Goal: Task Accomplishment & Management: Complete application form

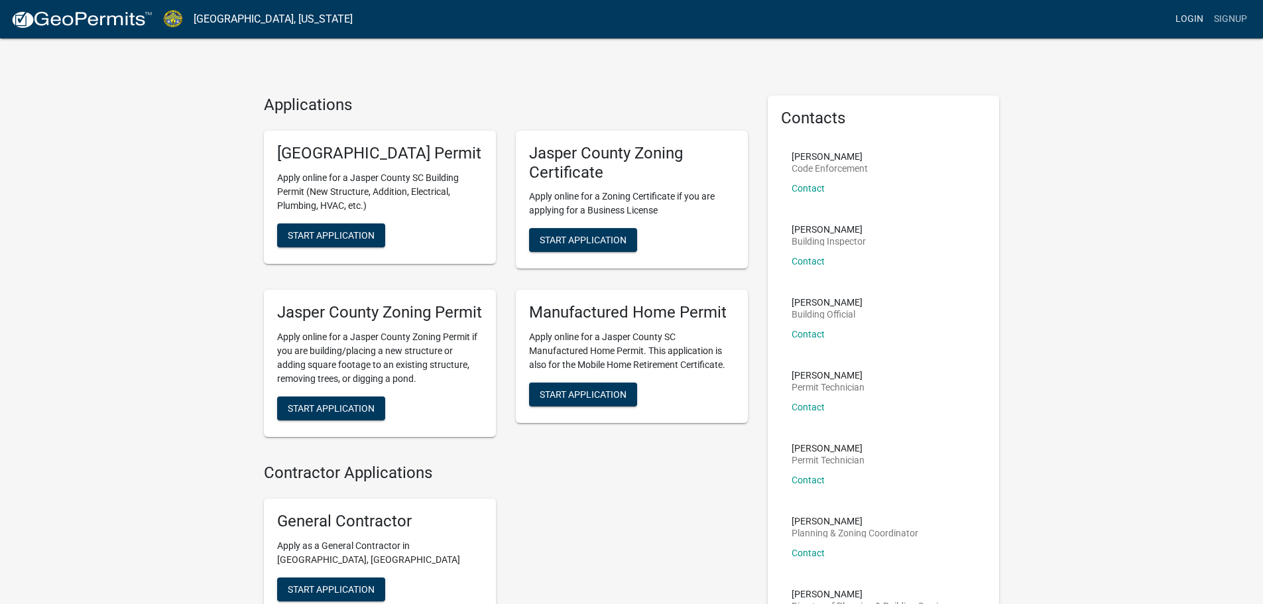
click at [1188, 13] on link "Login" at bounding box center [1189, 19] width 38 height 25
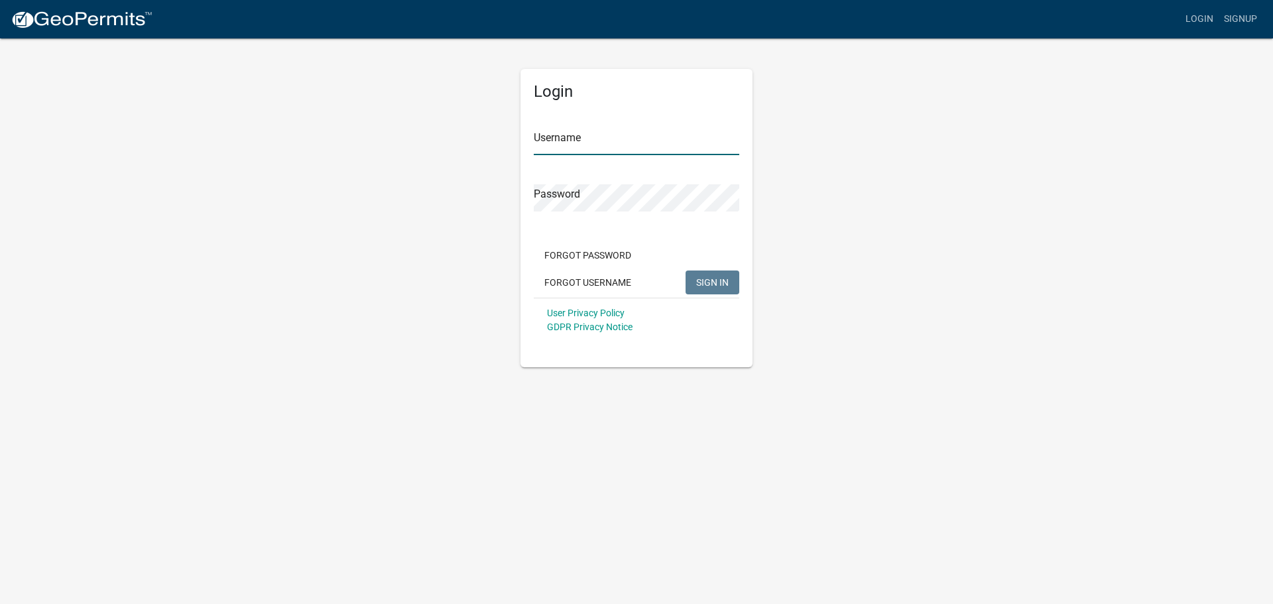
type input "Harvinstone, LLC"
click at [713, 279] on span "SIGN IN" at bounding box center [712, 281] width 32 height 11
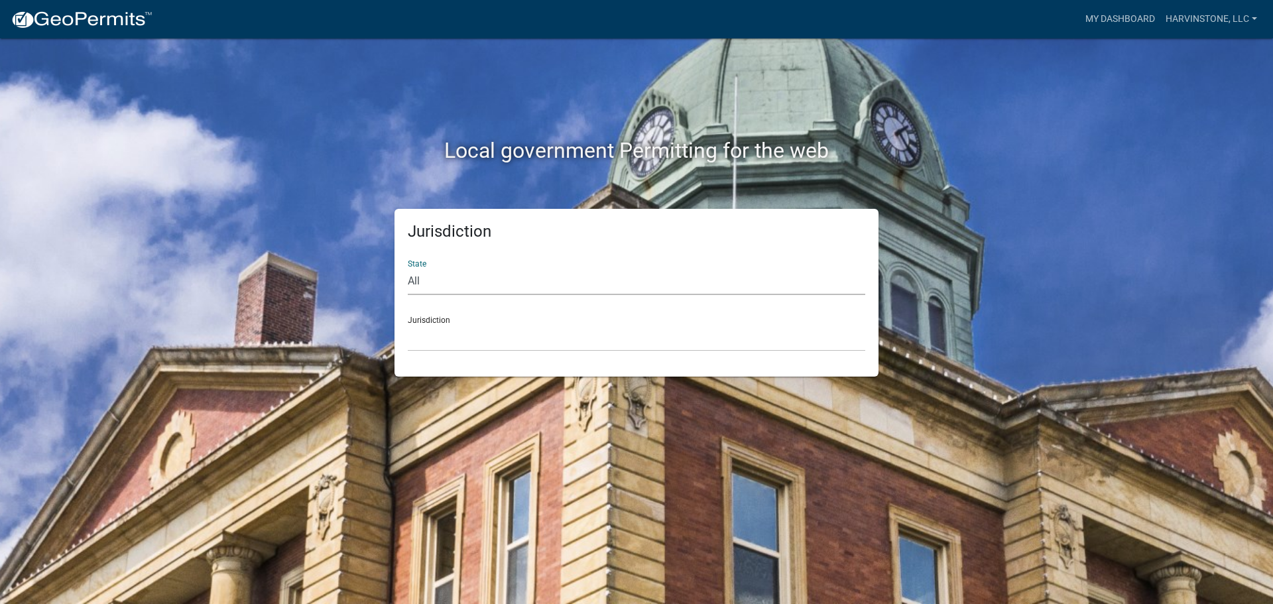
click at [679, 290] on select "All [US_STATE] [US_STATE] [US_STATE] [US_STATE] [US_STATE] [US_STATE] [US_STATE…" at bounding box center [636, 281] width 457 height 27
click at [675, 290] on select "All [US_STATE] [US_STATE] [US_STATE] [US_STATE] [US_STATE] [US_STATE] [US_STATE…" at bounding box center [636, 281] width 457 height 27
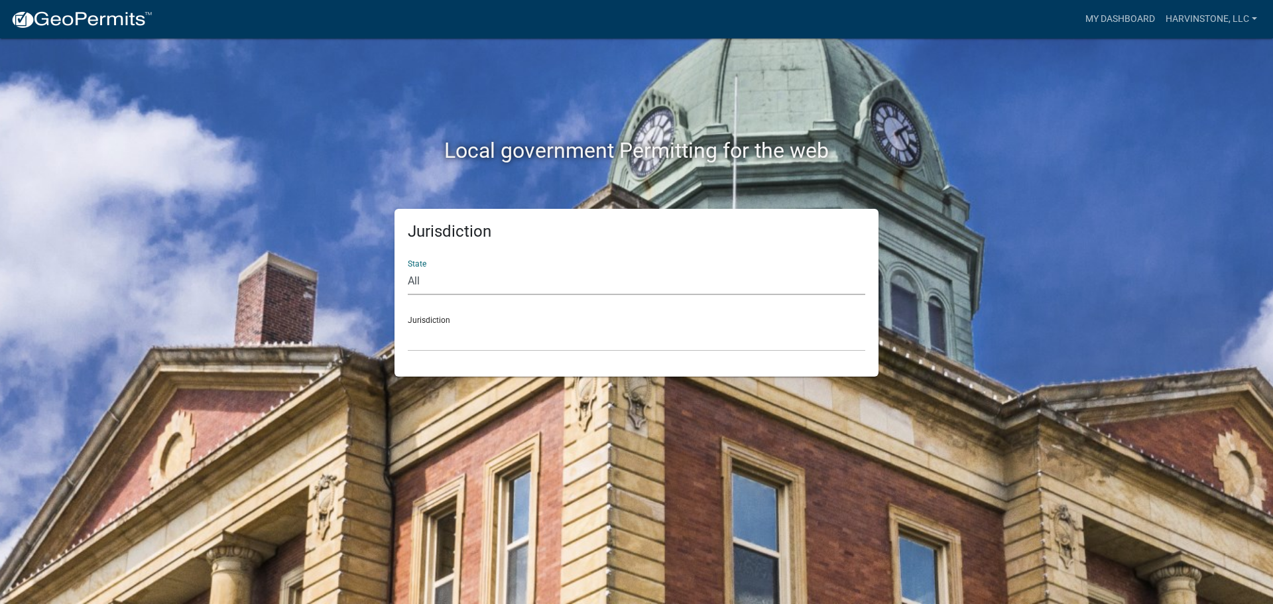
click at [408, 268] on select "All [US_STATE] [US_STATE] [US_STATE] [US_STATE] [US_STATE] [US_STATE] [US_STATE…" at bounding box center [636, 281] width 457 height 27
click at [564, 345] on select "[GEOGRAPHIC_DATA], [US_STATE][PERSON_NAME][GEOGRAPHIC_DATA], [US_STATE][PERSON_…" at bounding box center [636, 337] width 457 height 27
click at [573, 284] on select "All [US_STATE] [US_STATE] [US_STATE] [US_STATE] [US_STATE] [US_STATE] [US_STATE…" at bounding box center [636, 281] width 457 height 27
select select "[US_STATE]"
click at [408, 268] on select "All [US_STATE] [US_STATE] [US_STATE] [US_STATE] [US_STATE] [US_STATE] [US_STATE…" at bounding box center [636, 281] width 457 height 27
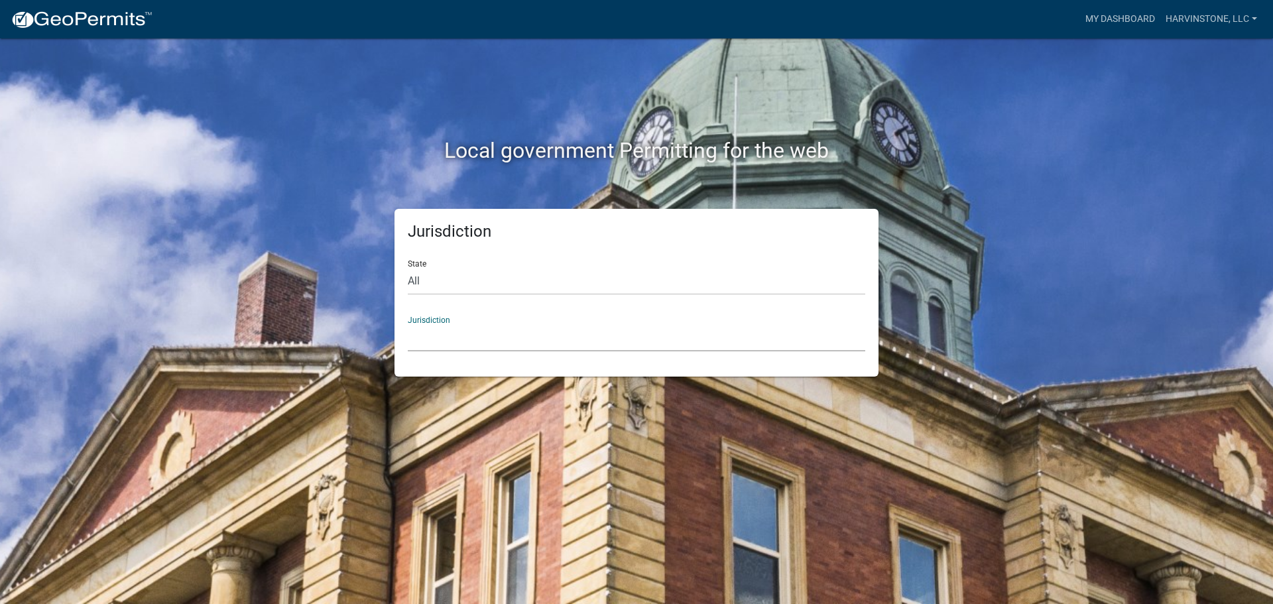
click at [520, 332] on select "[GEOGRAPHIC_DATA], [US_STATE] [GEOGRAPHIC_DATA], [US_STATE]" at bounding box center [636, 337] width 457 height 27
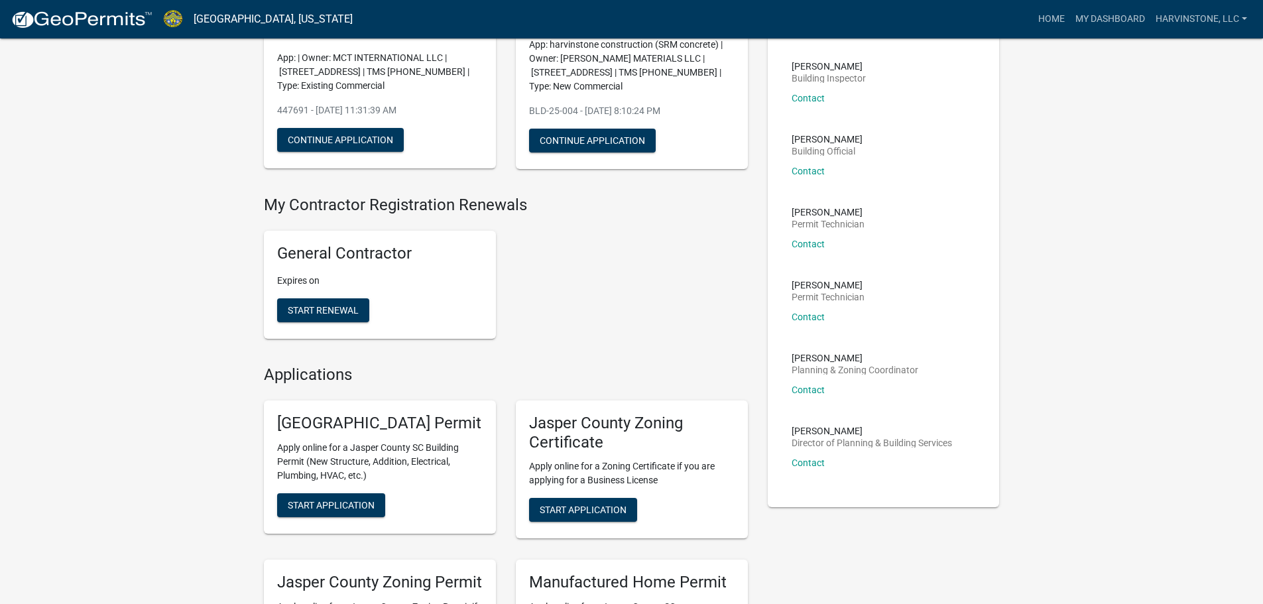
scroll to position [101, 0]
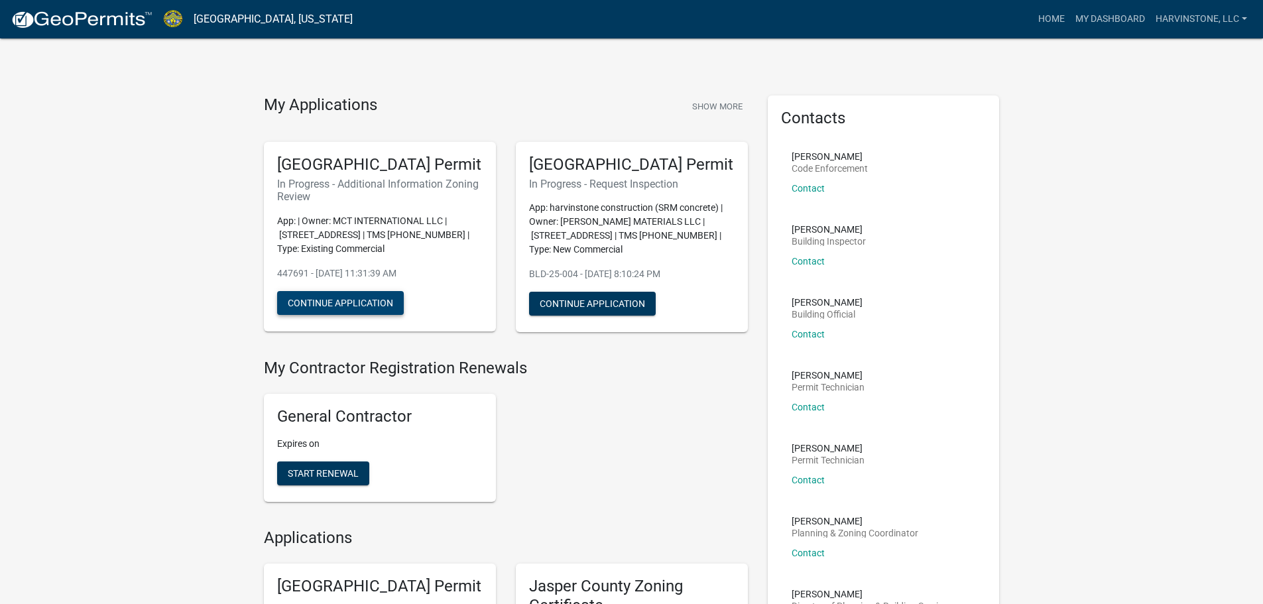
click at [315, 315] on button "Continue Application" at bounding box center [340, 303] width 127 height 24
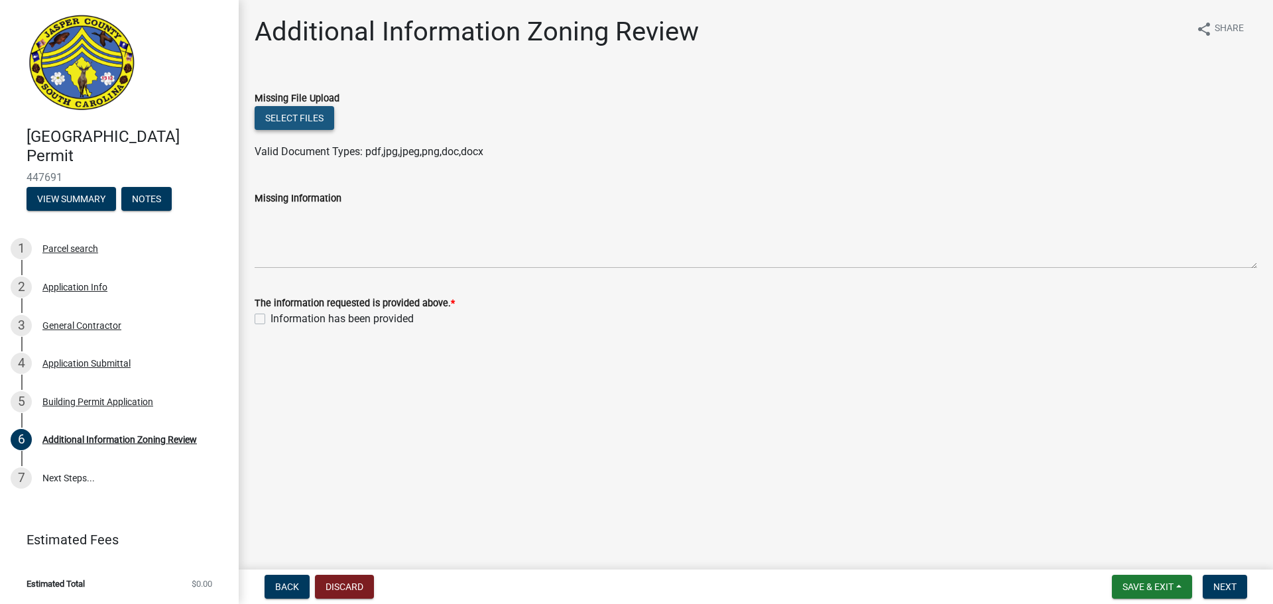
click at [307, 116] on button "Select files" at bounding box center [295, 118] width 80 height 24
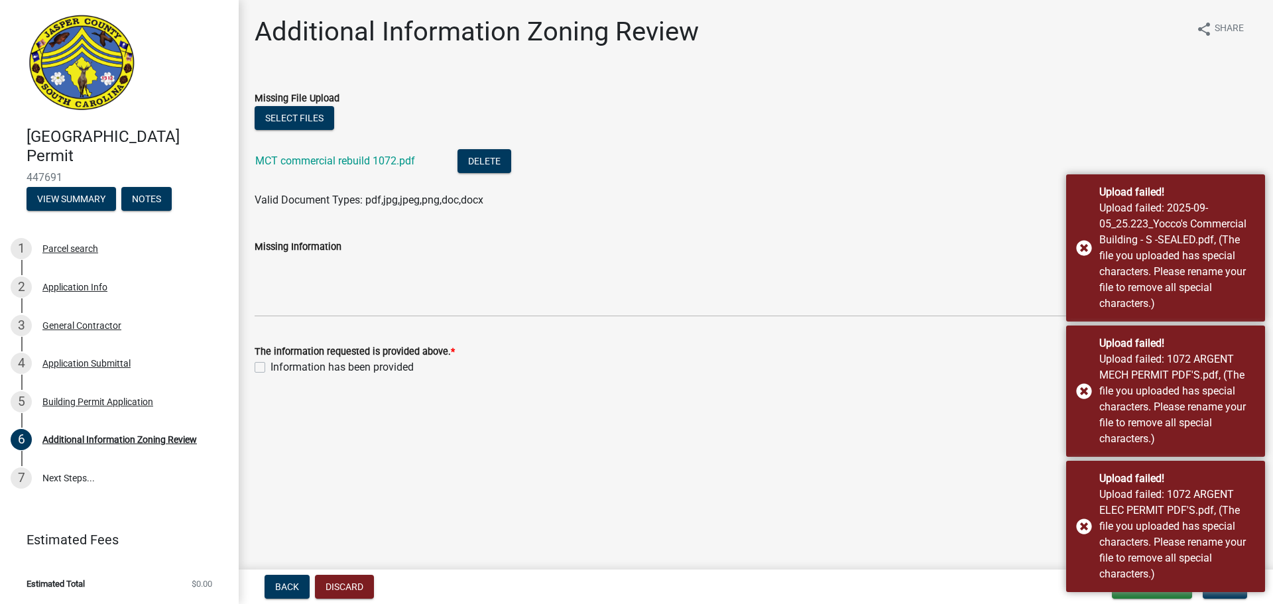
click at [509, 373] on div "Information has been provided" at bounding box center [756, 367] width 1002 height 16
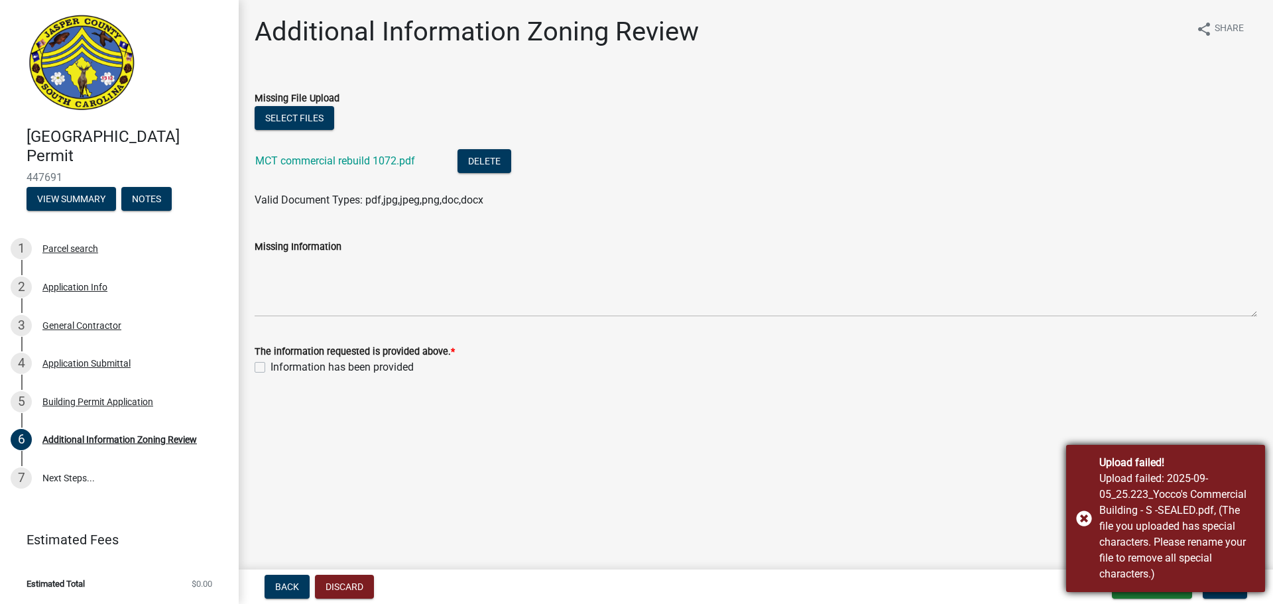
click at [1087, 520] on div "Upload failed! Upload failed: 2025-09-05_25.223_Yocco's Commercial Building - S…" at bounding box center [1165, 518] width 199 height 147
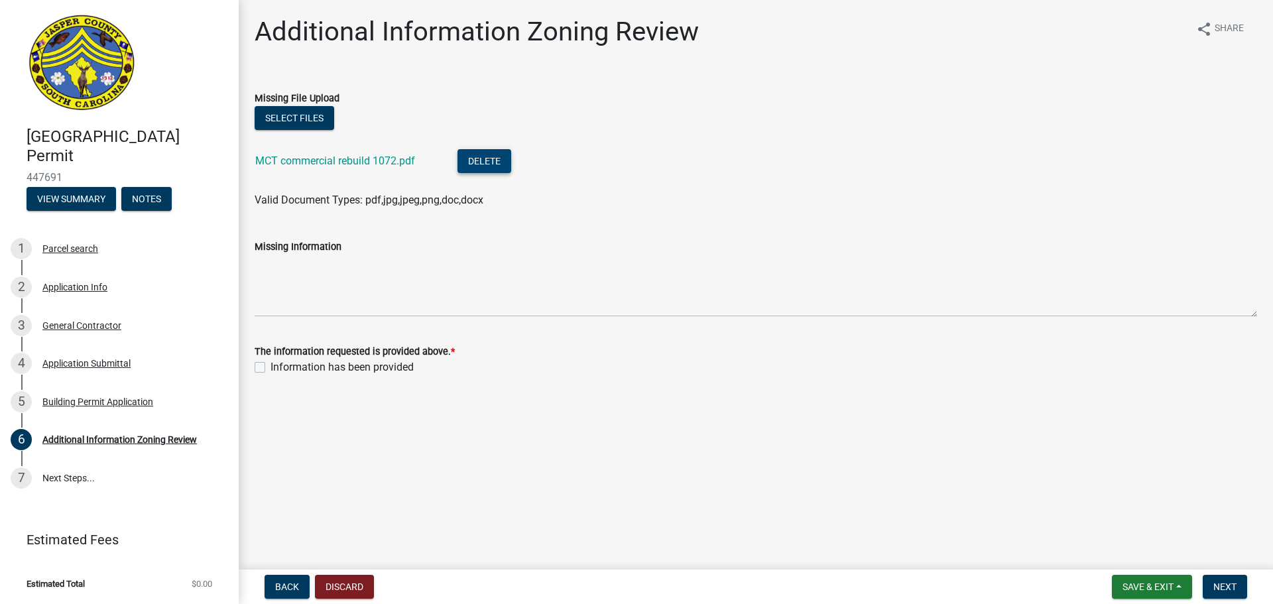
click at [492, 167] on button "Delete" at bounding box center [484, 161] width 54 height 24
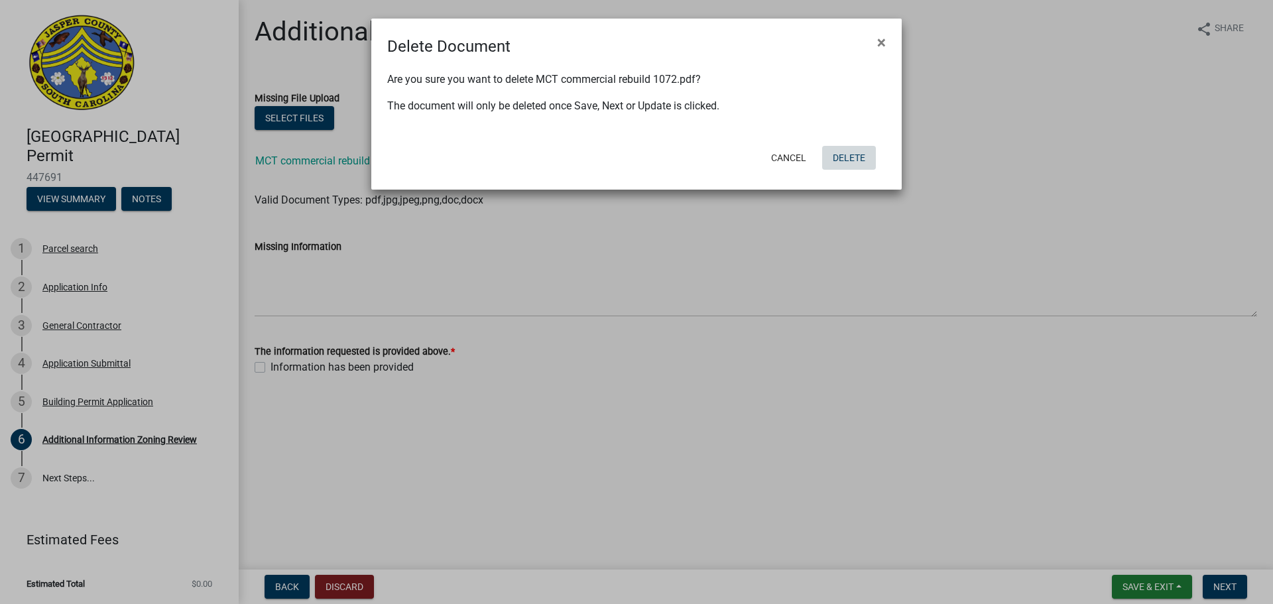
click at [864, 164] on button "Delete" at bounding box center [849, 158] width 54 height 24
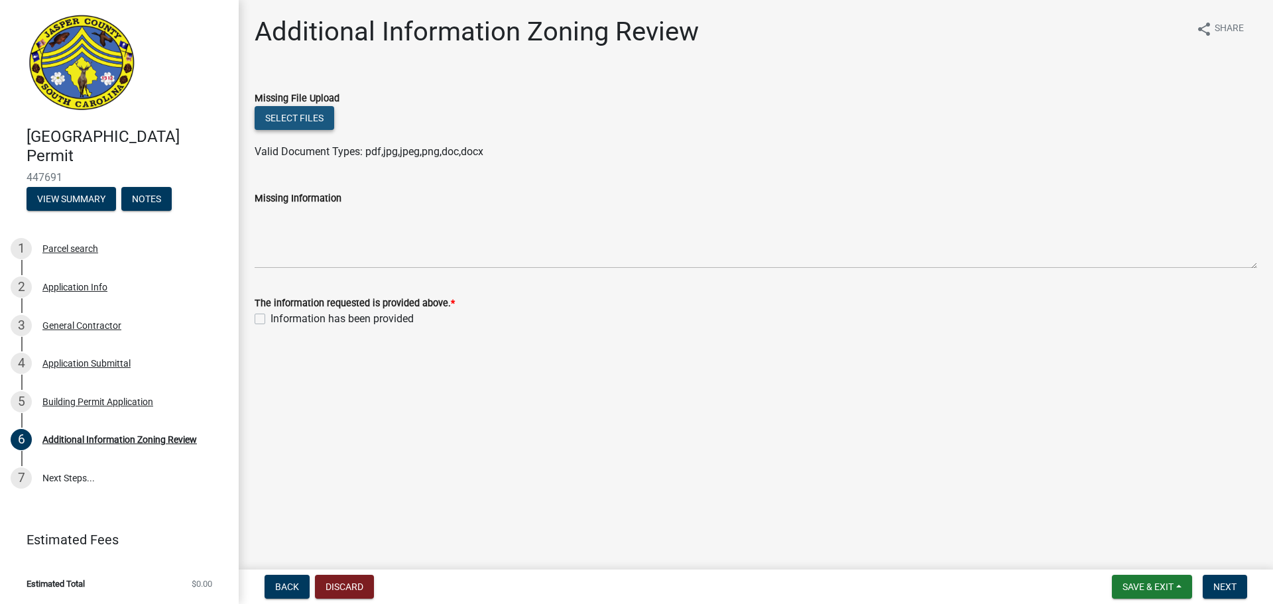
click at [322, 125] on button "Select files" at bounding box center [295, 118] width 80 height 24
click at [267, 109] on button "Select files" at bounding box center [295, 118] width 80 height 24
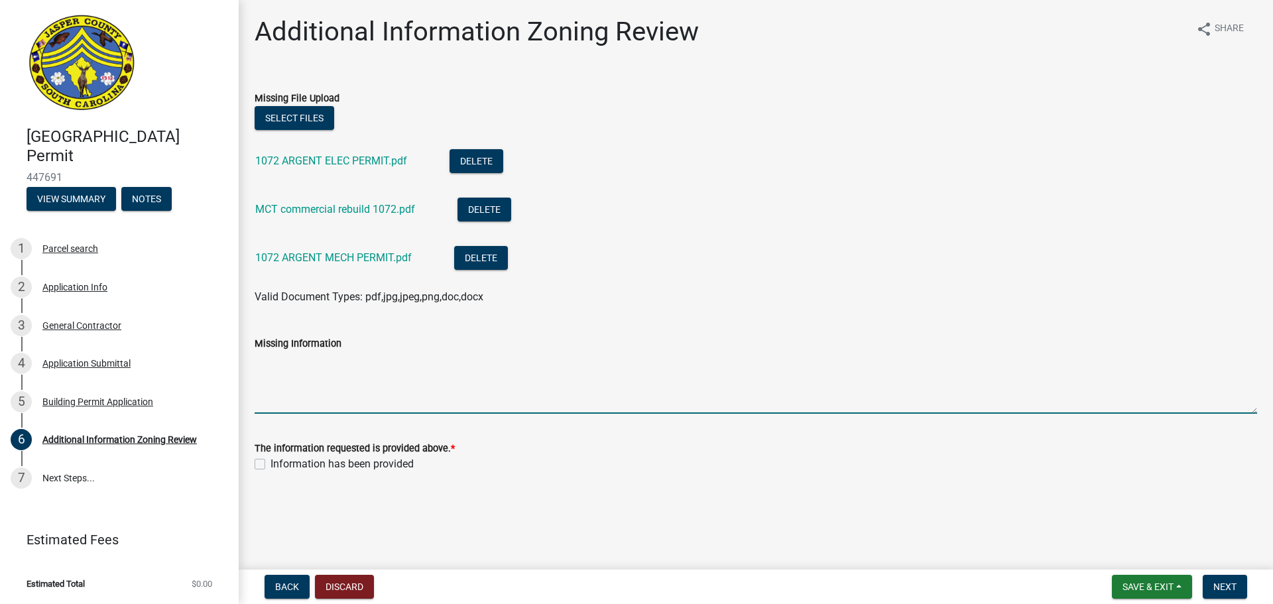
click at [675, 401] on textarea "Missing Information" at bounding box center [756, 382] width 1002 height 62
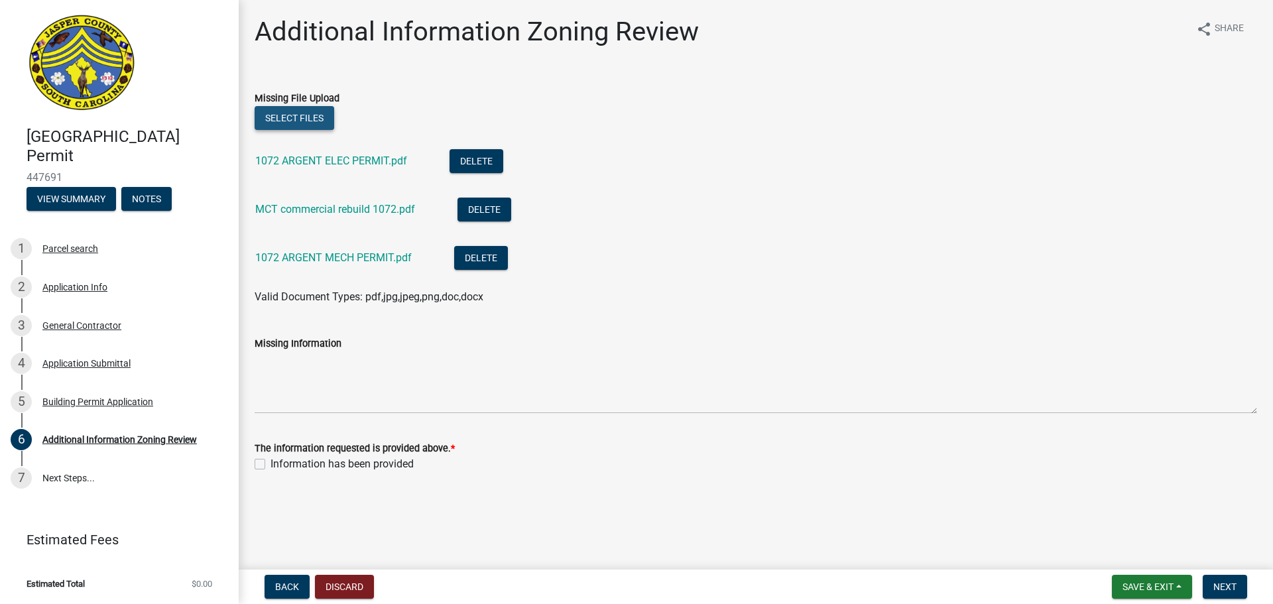
click at [306, 124] on button "Select files" at bounding box center [295, 118] width 80 height 24
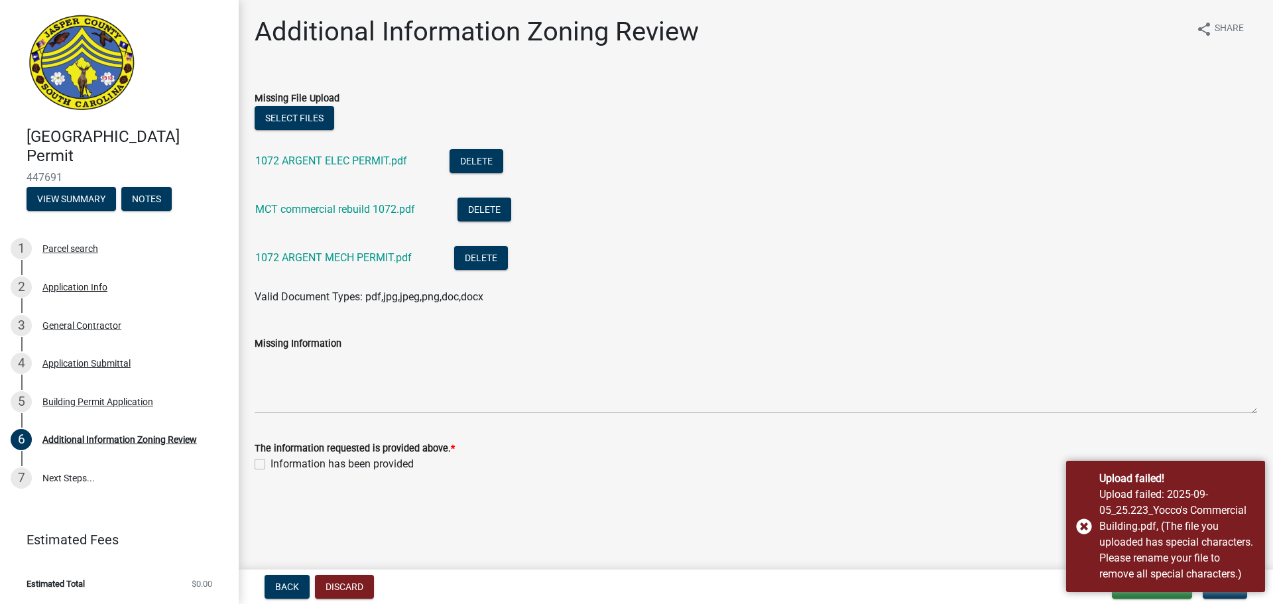
click at [532, 307] on wm-data-entity-input "Missing File Upload Select files 1072 ARGENT ELEC PERMIT.pdf Delete MCT commerc…" at bounding box center [756, 195] width 1002 height 243
click at [305, 119] on button "Select files" at bounding box center [295, 118] width 80 height 24
click at [671, 432] on form "The information requested is provided above. * Information has been provided" at bounding box center [756, 448] width 1002 height 48
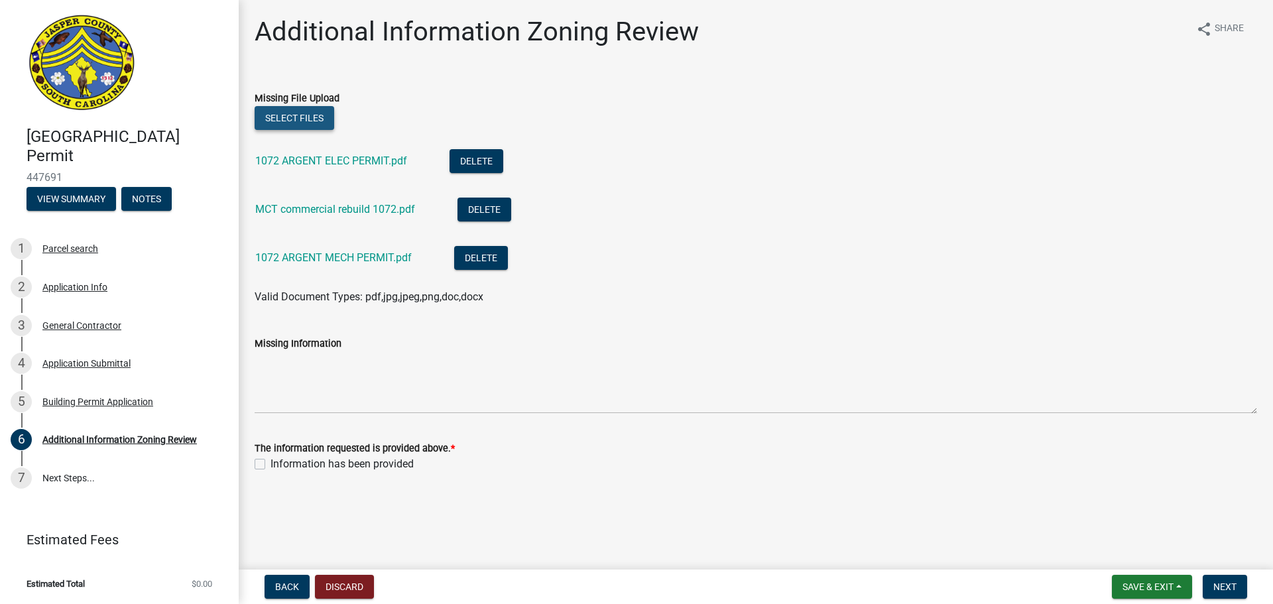
click at [286, 125] on button "Select files" at bounding box center [295, 118] width 80 height 24
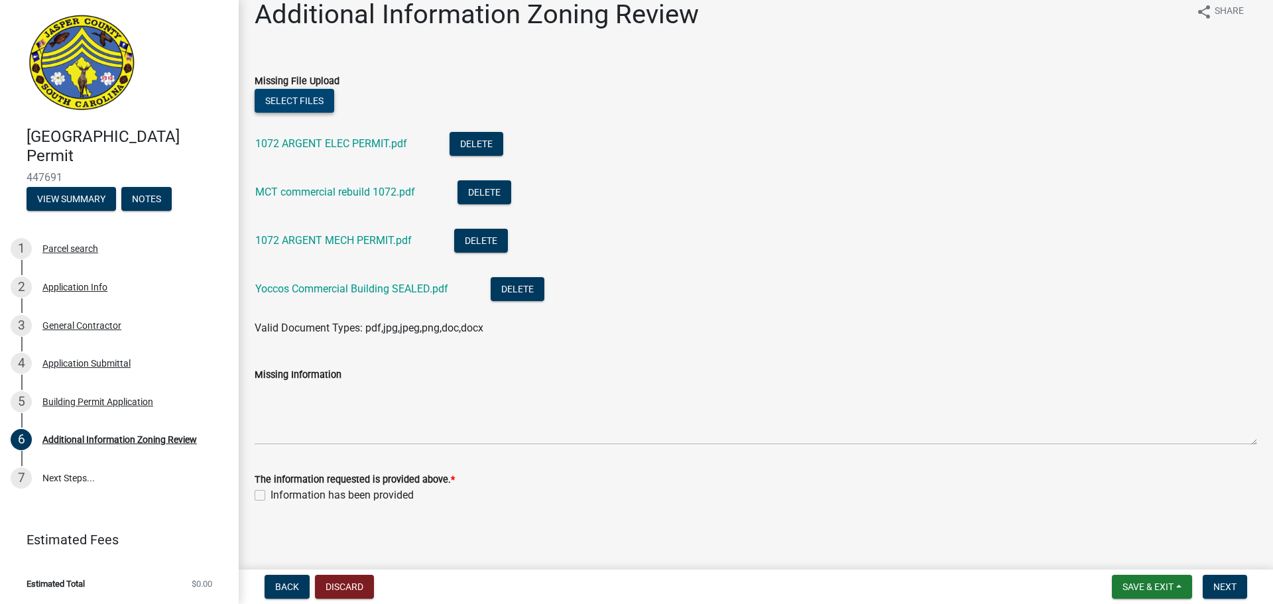
scroll to position [20, 0]
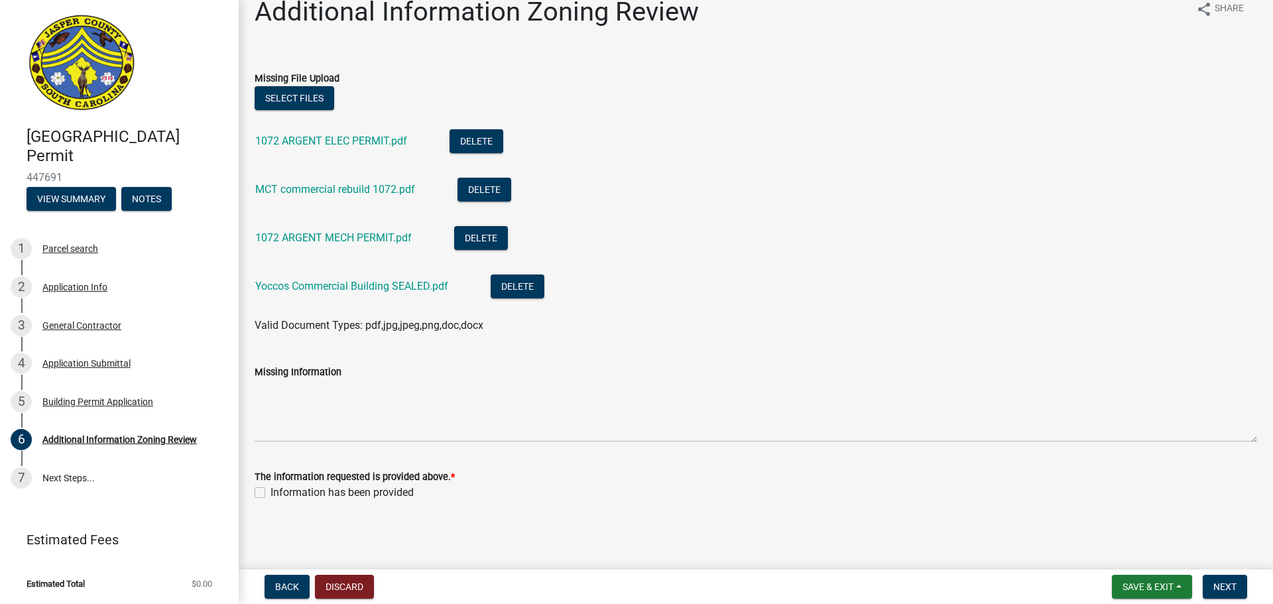
click at [270, 491] on label "Information has been provided" at bounding box center [341, 493] width 143 height 16
click at [270, 491] on input "Information has been provided" at bounding box center [274, 489] width 9 height 9
checkbox input "true"
click at [281, 96] on button "Select files" at bounding box center [295, 98] width 80 height 24
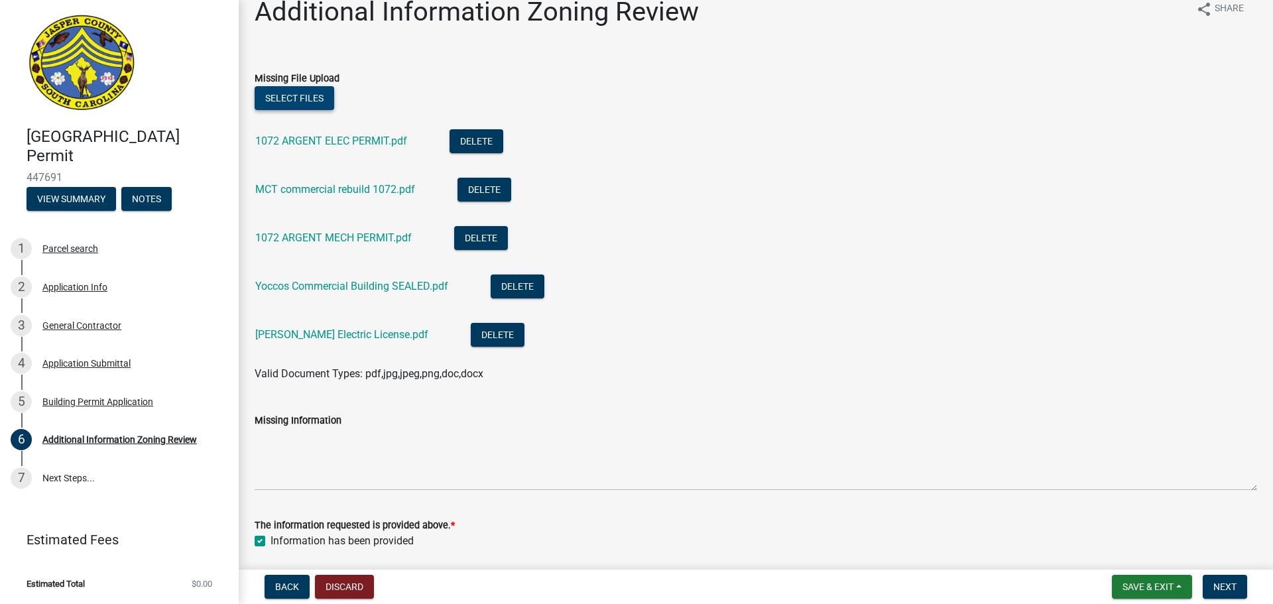
click at [287, 103] on button "Select files" at bounding box center [295, 98] width 80 height 24
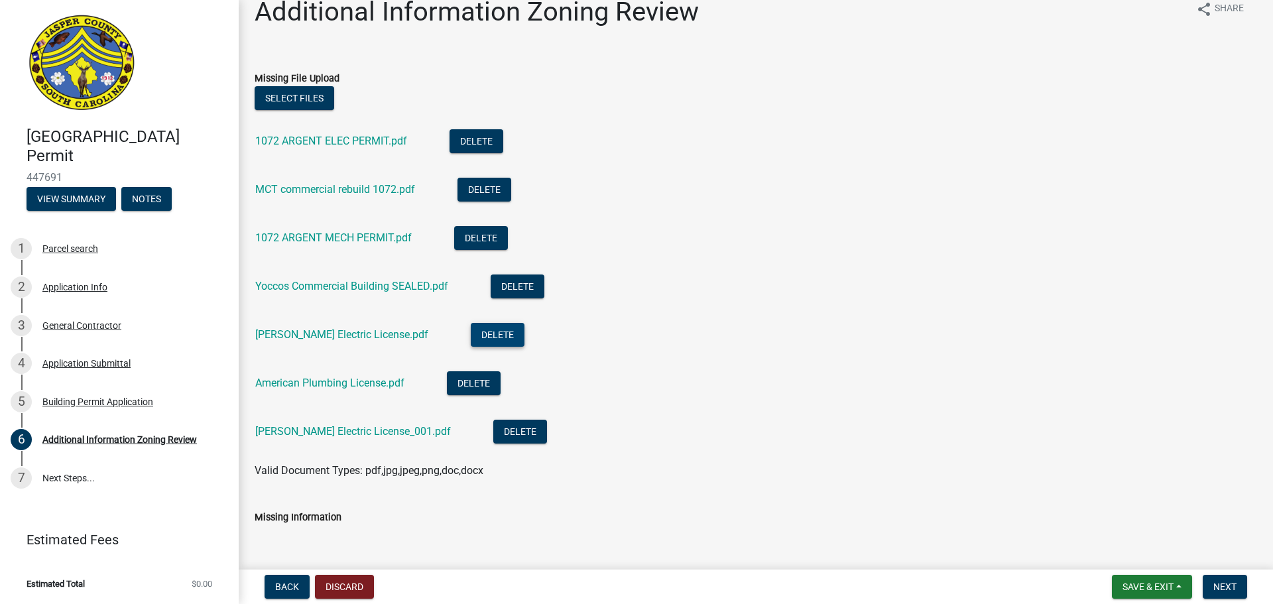
click at [471, 338] on button "Delete" at bounding box center [498, 335] width 54 height 24
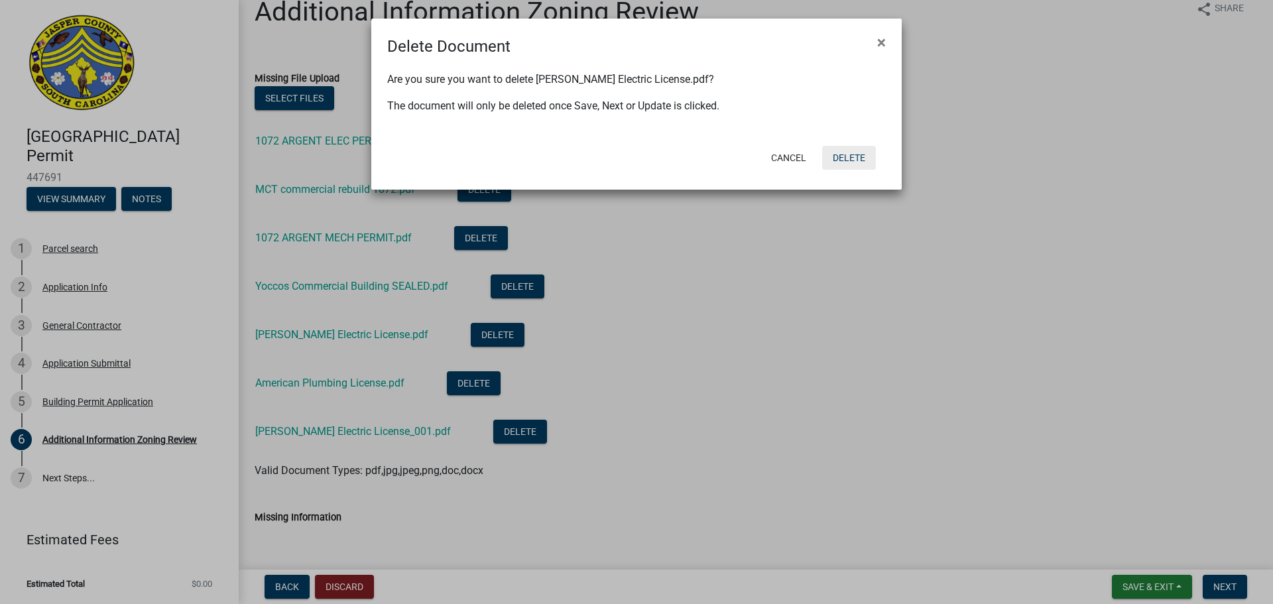
click at [825, 160] on button "Delete" at bounding box center [849, 158] width 54 height 24
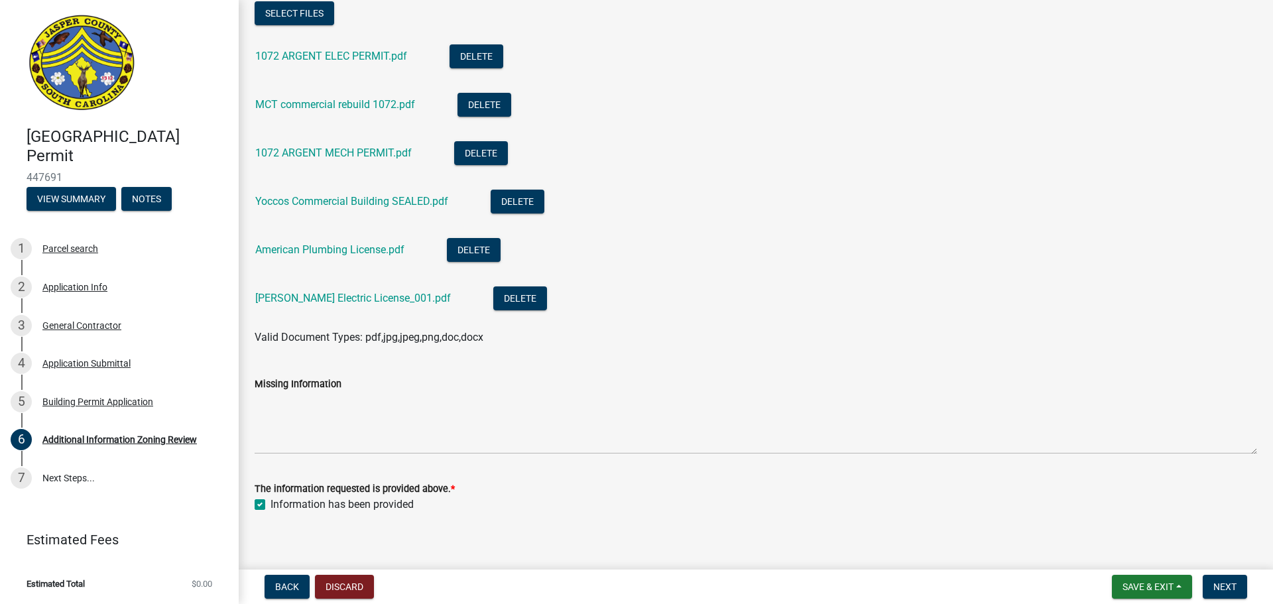
scroll to position [117, 0]
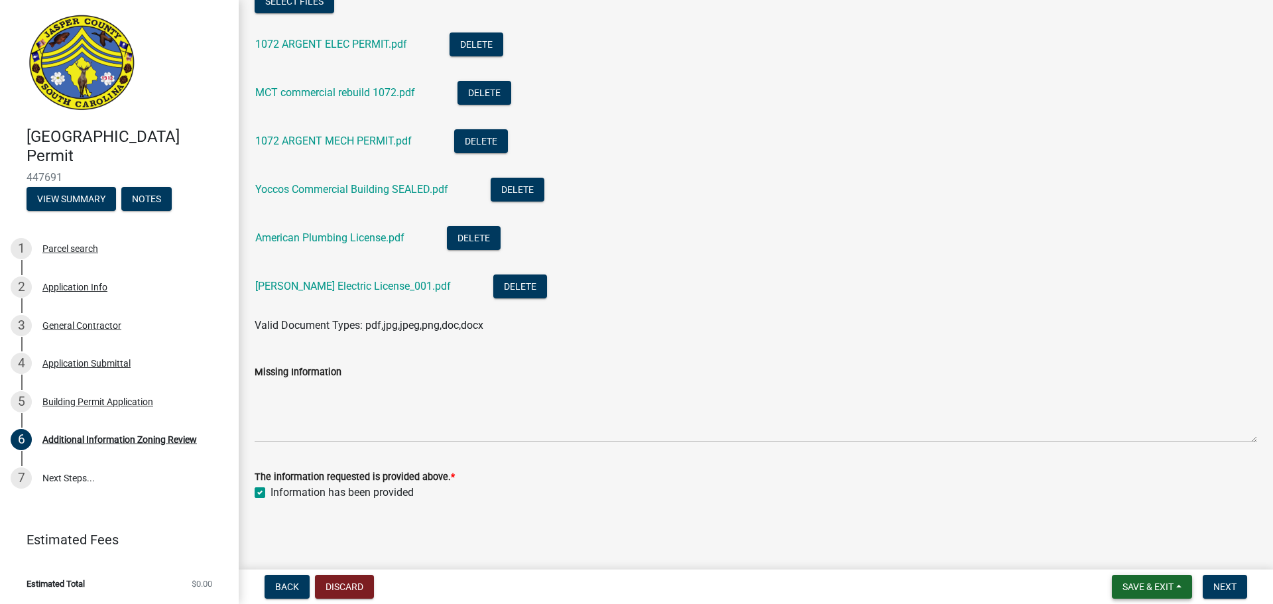
click at [1122, 590] on span "Save & Exit" at bounding box center [1147, 586] width 51 height 11
click at [1120, 525] on button "Save" at bounding box center [1139, 520] width 106 height 32
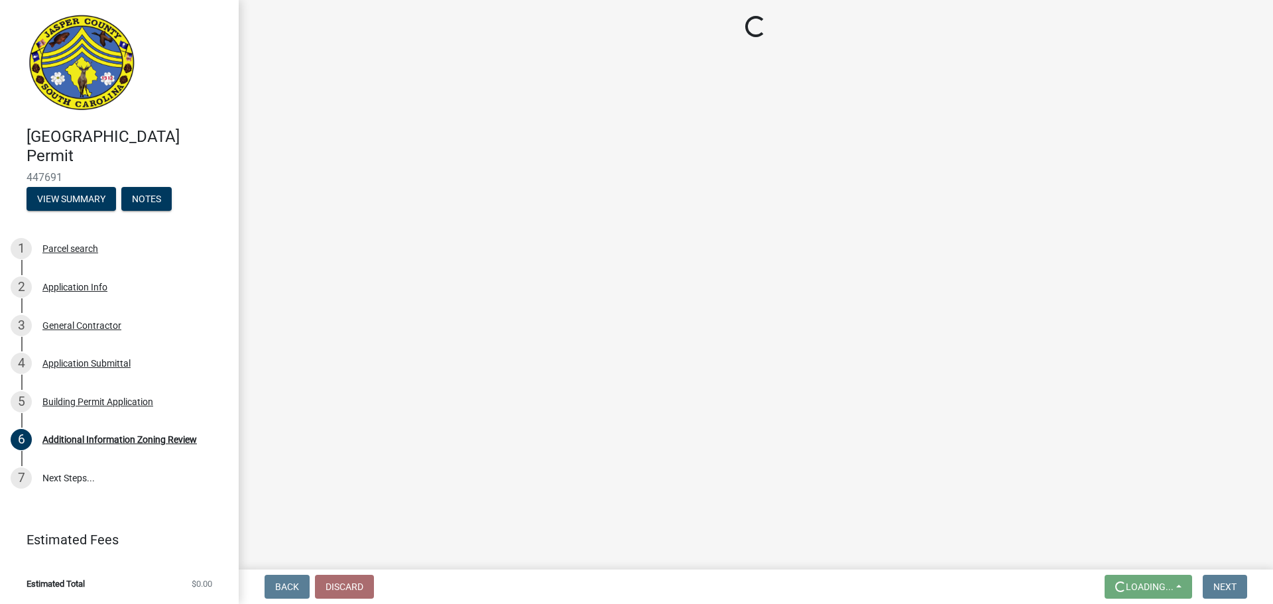
scroll to position [0, 0]
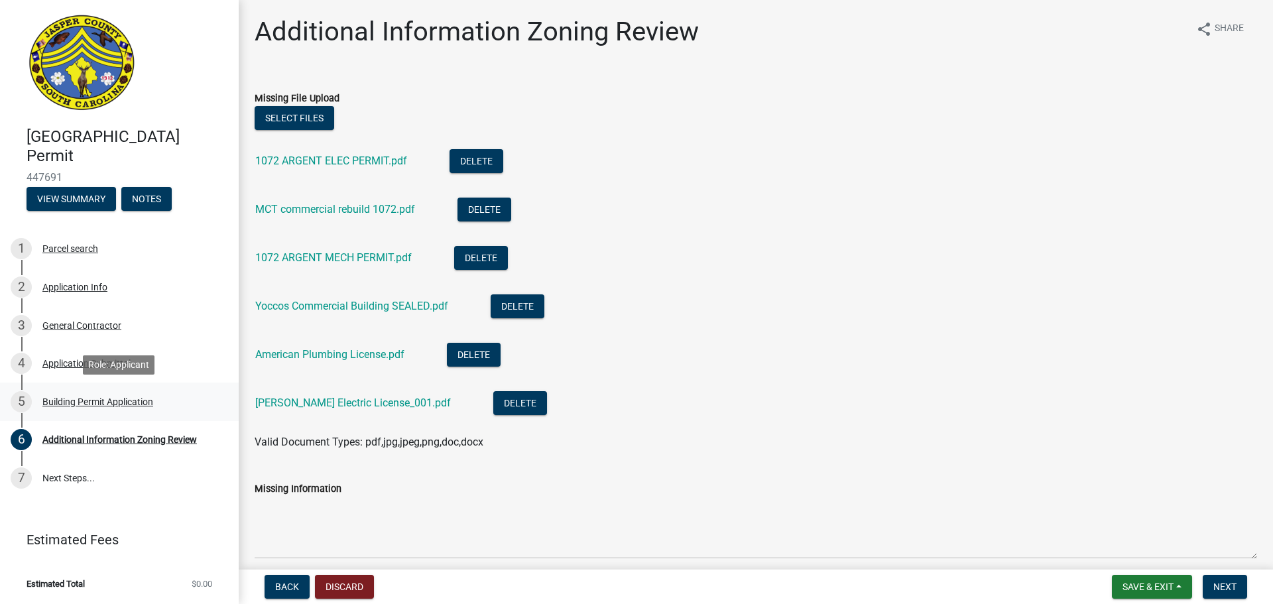
click at [131, 407] on div "5 Building Permit Application" at bounding box center [114, 401] width 207 height 21
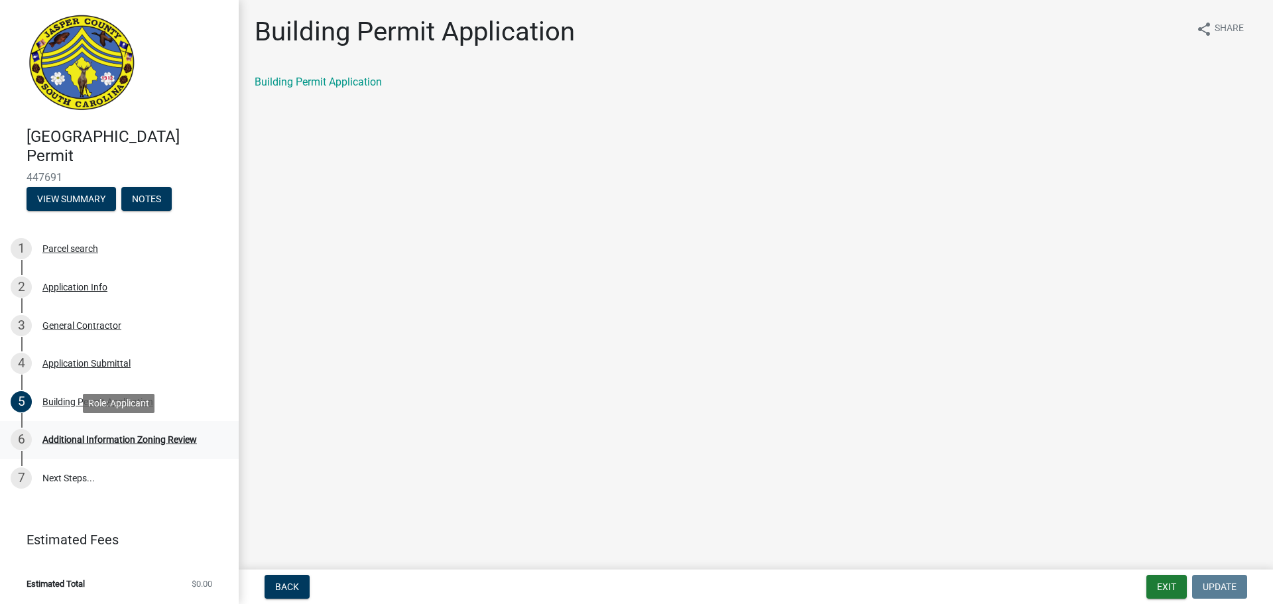
click at [128, 443] on div "Additional Information Zoning Review" at bounding box center [119, 439] width 154 height 9
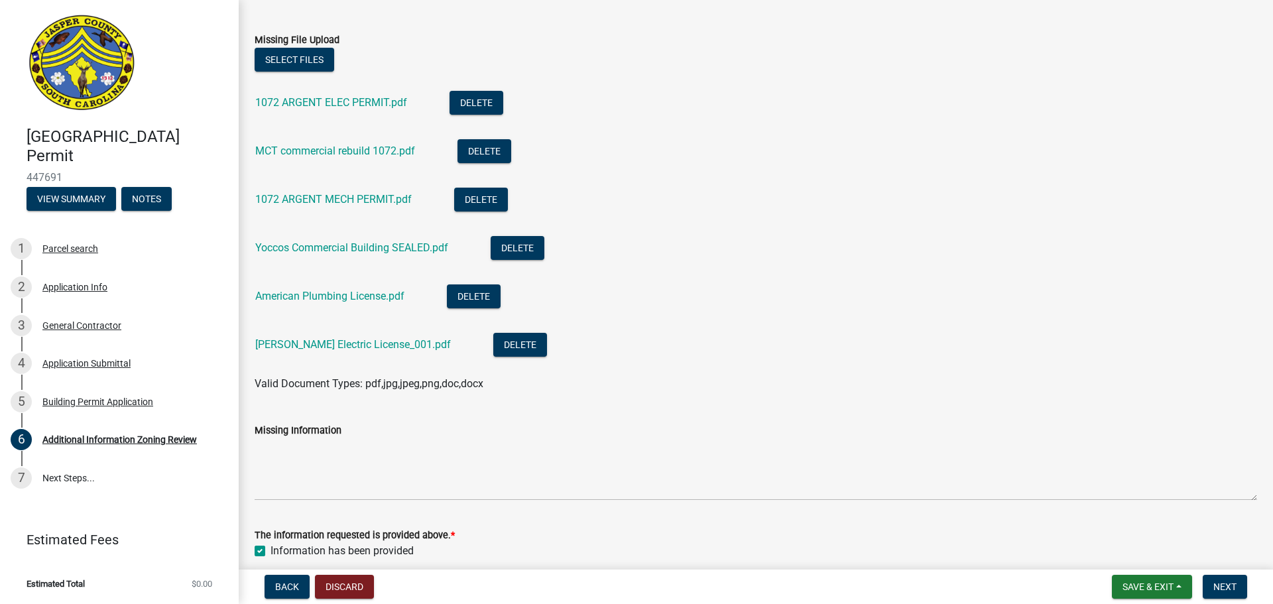
scroll to position [117, 0]
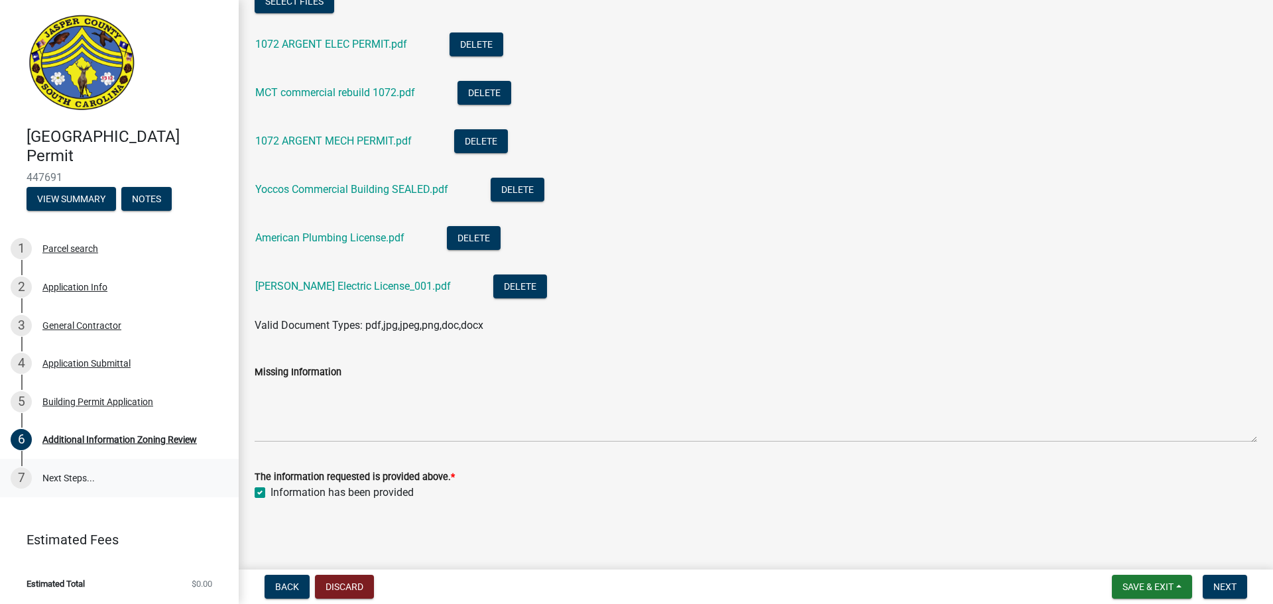
click at [115, 478] on link "7 Next Steps..." at bounding box center [119, 478] width 239 height 38
click at [1233, 586] on span "Next" at bounding box center [1224, 586] width 23 height 11
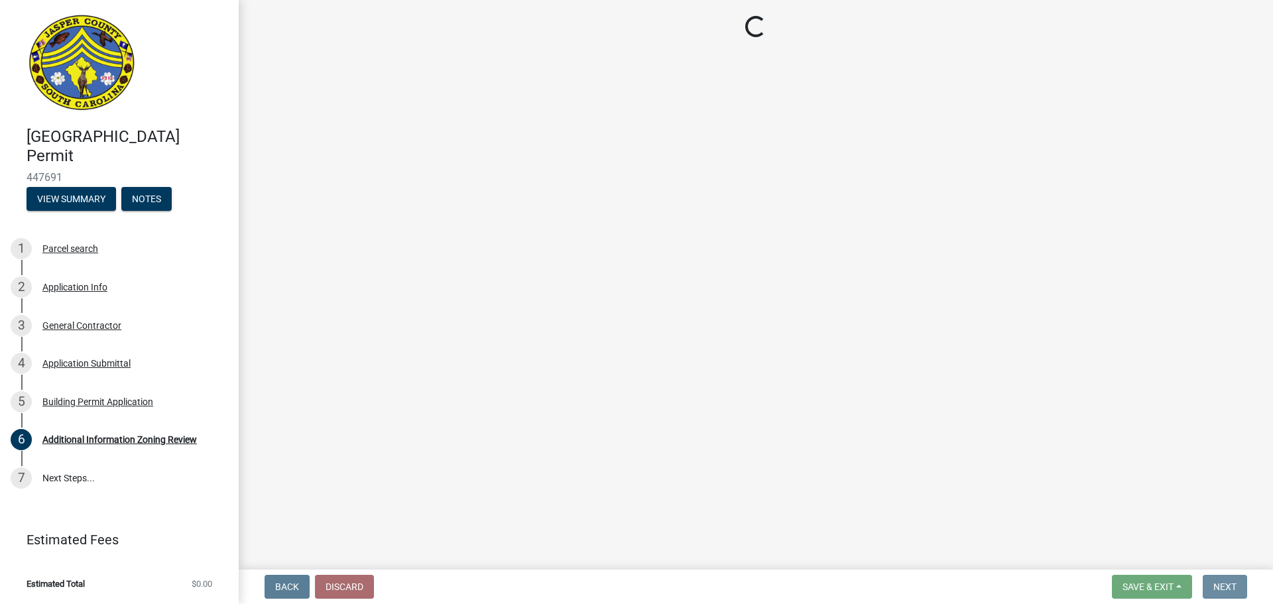
scroll to position [0, 0]
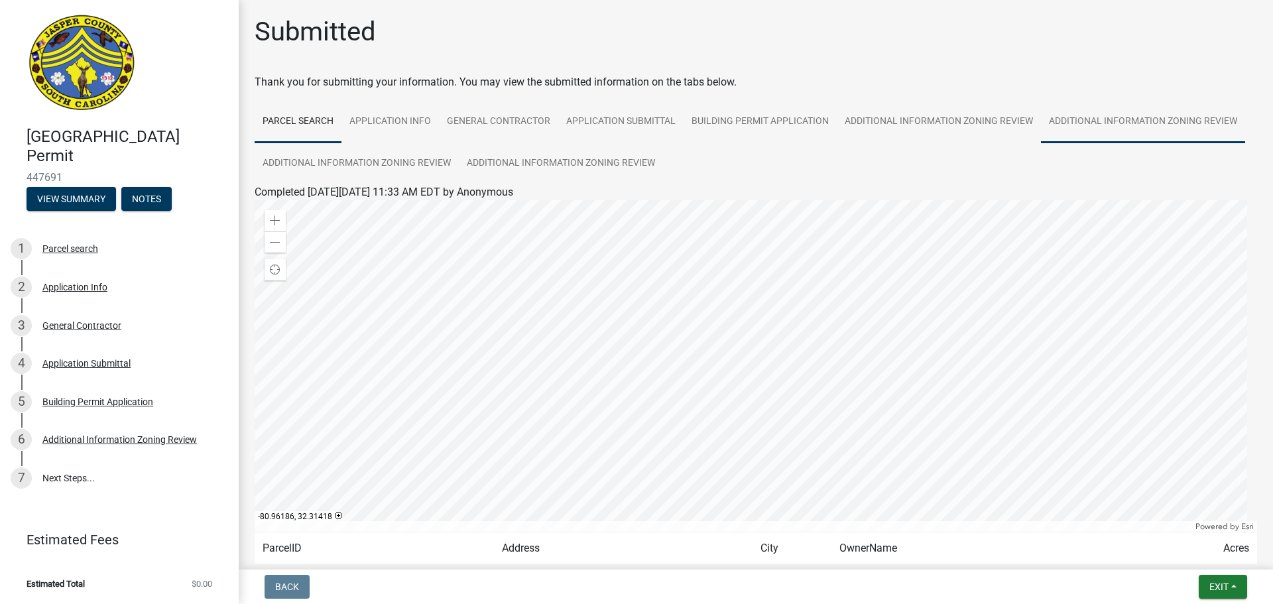
click at [1194, 119] on link "Additional Information Zoning Review" at bounding box center [1143, 122] width 204 height 42
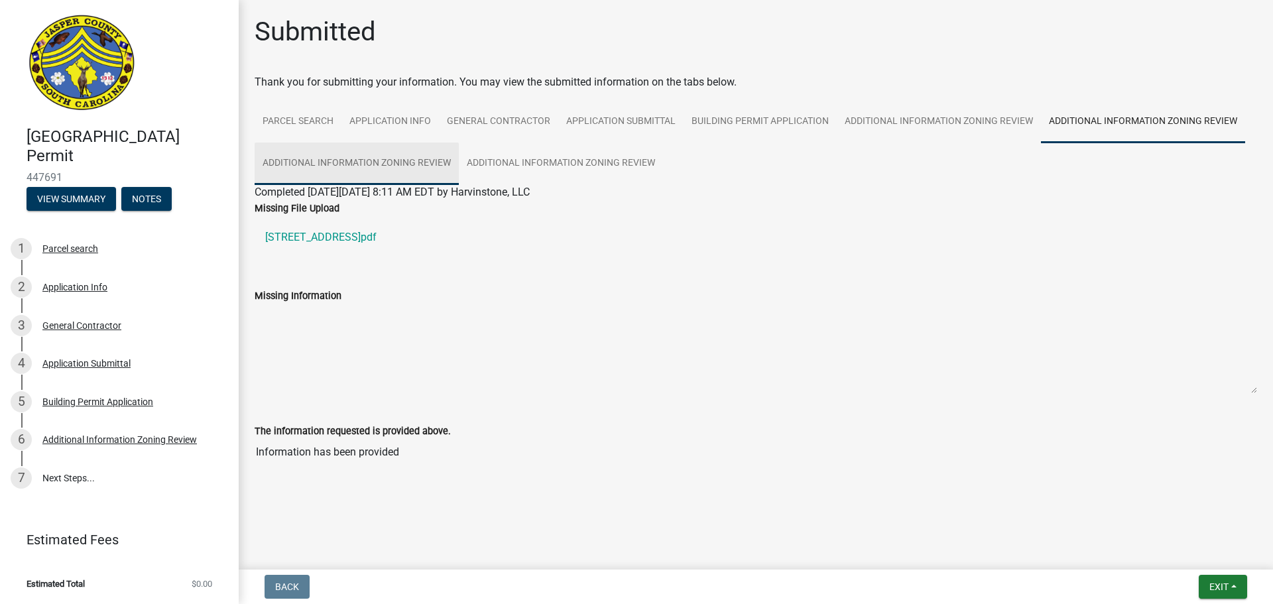
click at [396, 158] on link "Additional Information Zoning Review" at bounding box center [357, 164] width 204 height 42
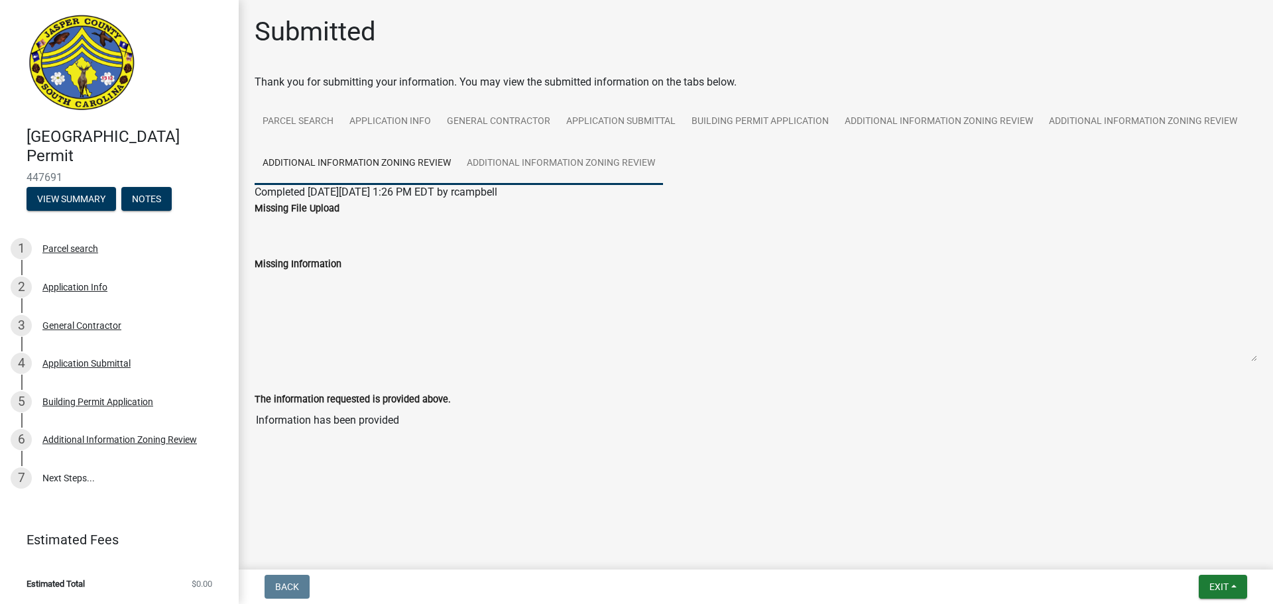
click at [536, 160] on link "Additional Information Zoning Review" at bounding box center [561, 164] width 204 height 42
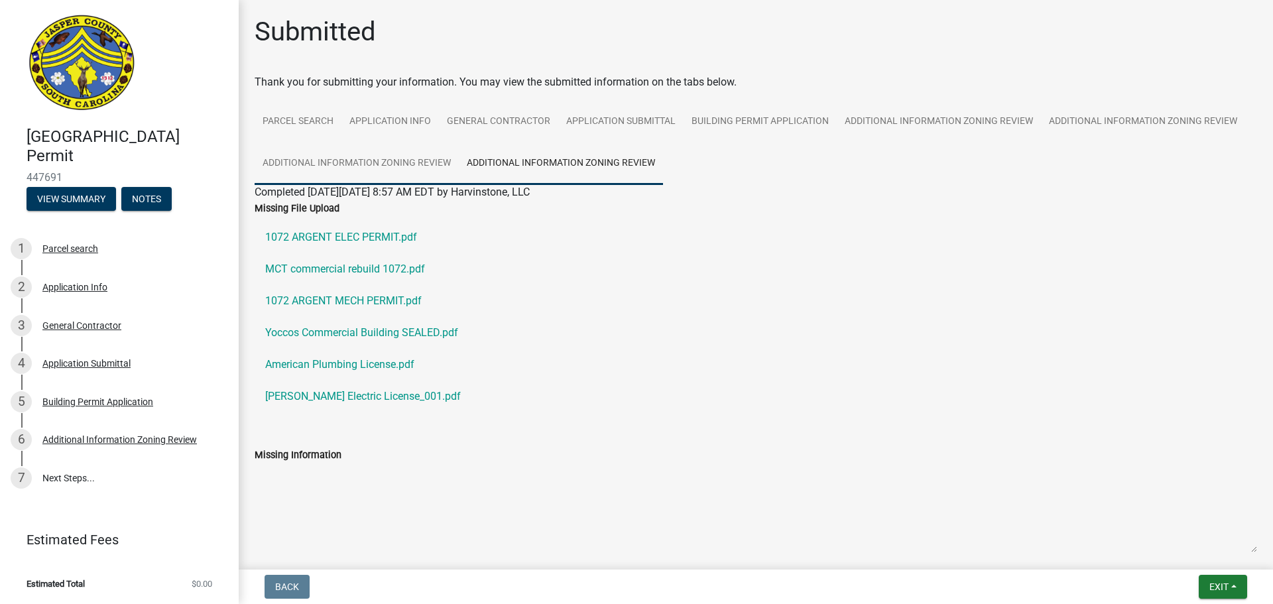
click at [425, 154] on link "Additional Information Zoning Review" at bounding box center [357, 164] width 204 height 42
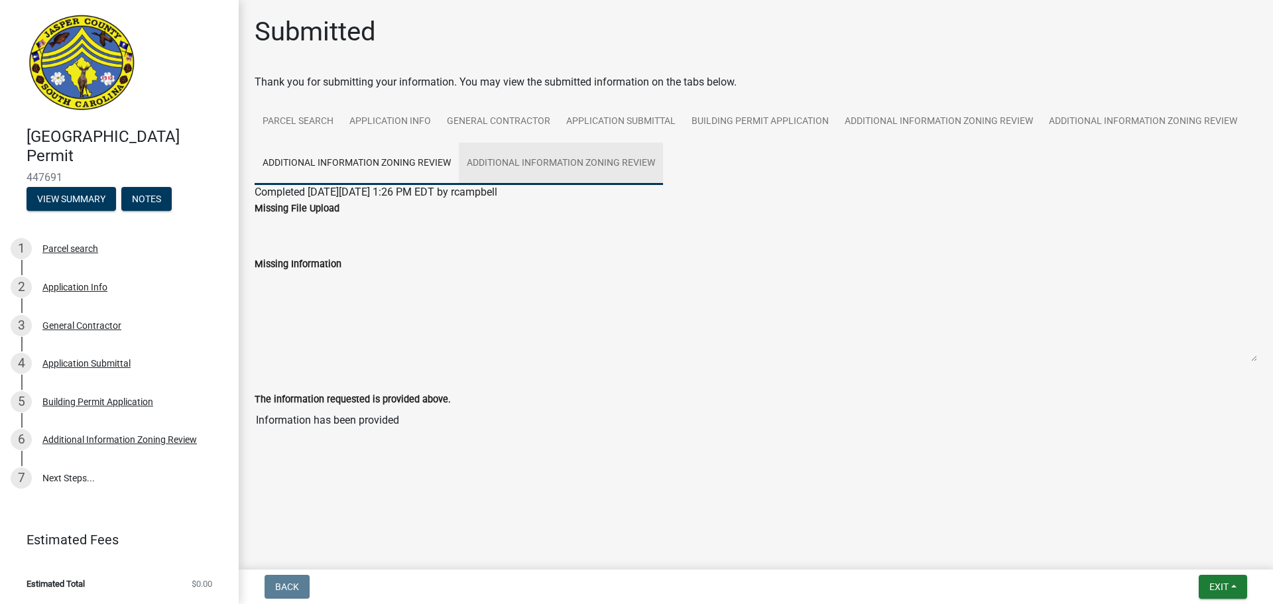
click at [536, 160] on link "Additional Information Zoning Review" at bounding box center [561, 164] width 204 height 42
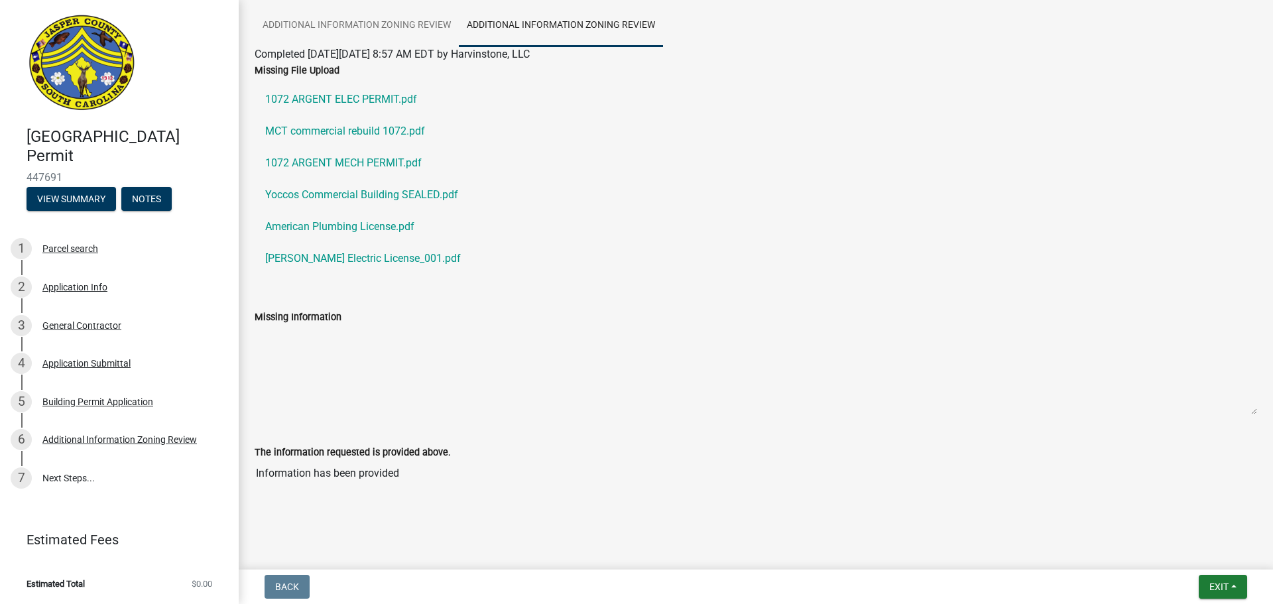
scroll to position [139, 0]
click at [1226, 590] on span "Exit" at bounding box center [1218, 586] width 19 height 11
click at [1168, 551] on button "Save & Exit" at bounding box center [1194, 552] width 106 height 32
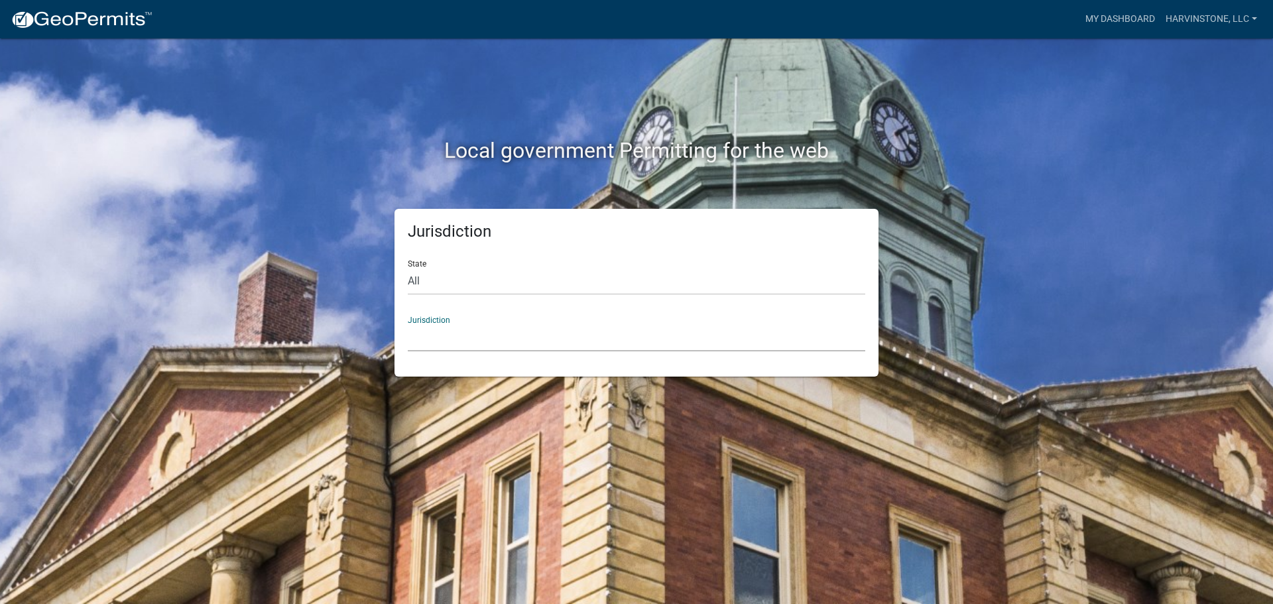
click at [677, 334] on select "Custer County, Colorado Carroll County, Georgia Cook County, Georgia Crawford C…" at bounding box center [636, 337] width 457 height 27
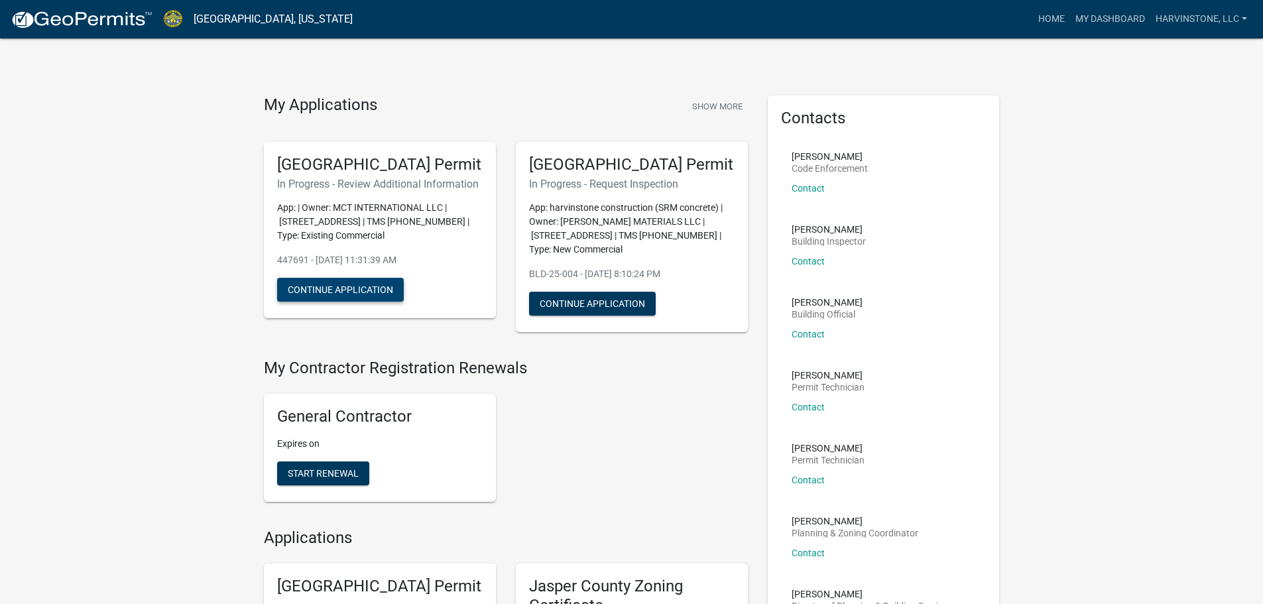
click at [369, 302] on button "Continue Application" at bounding box center [340, 290] width 127 height 24
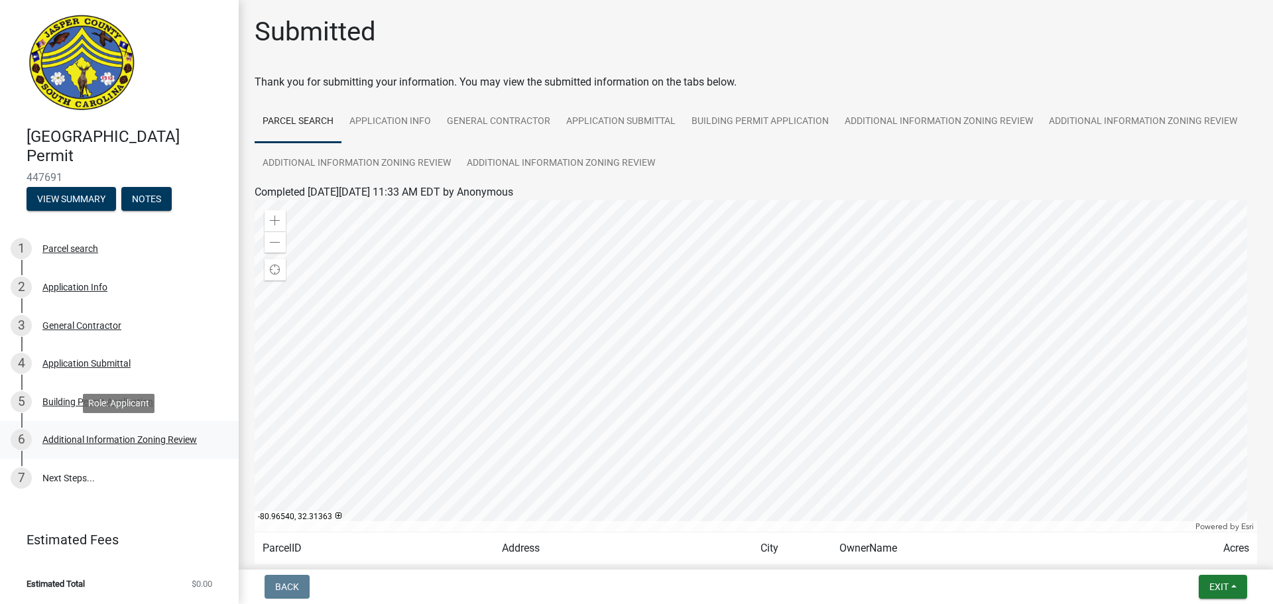
click at [97, 441] on div "Additional Information Zoning Review" at bounding box center [119, 439] width 154 height 9
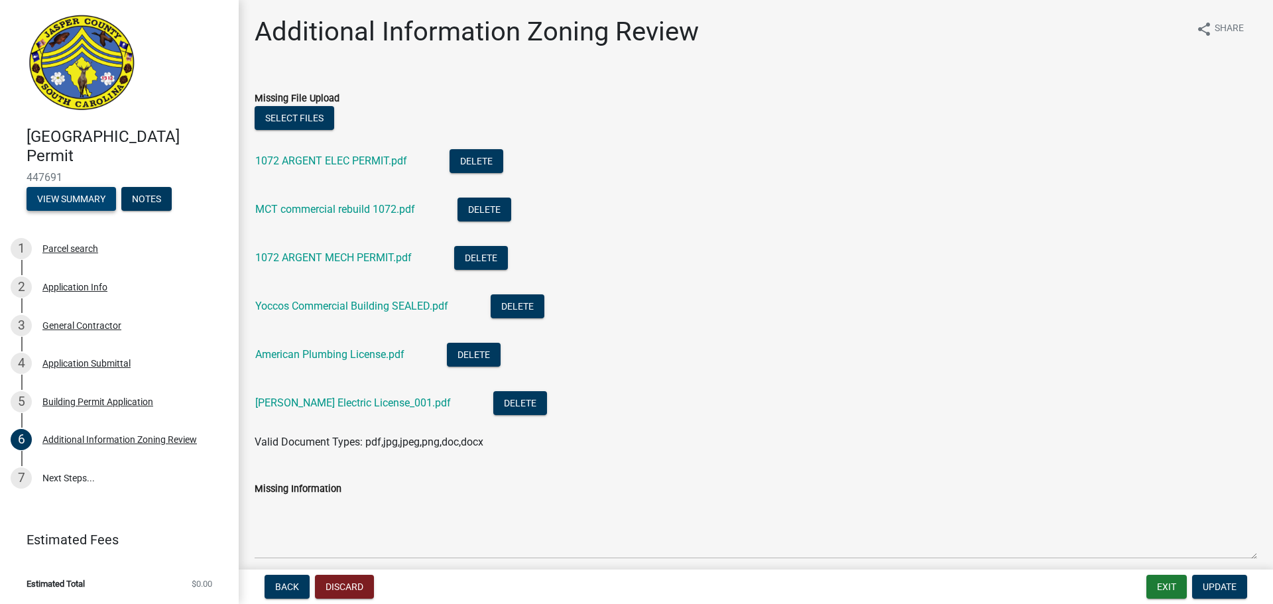
click at [71, 189] on button "View Summary" at bounding box center [71, 199] width 89 height 24
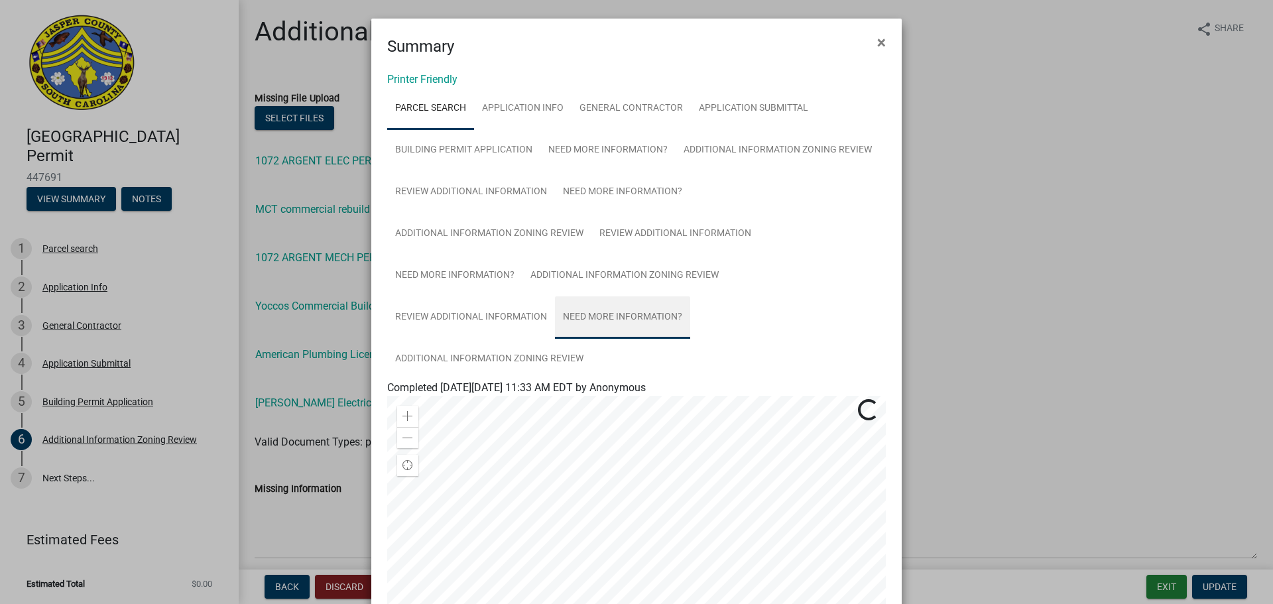
click at [613, 325] on link "Need More Information?" at bounding box center [622, 317] width 135 height 42
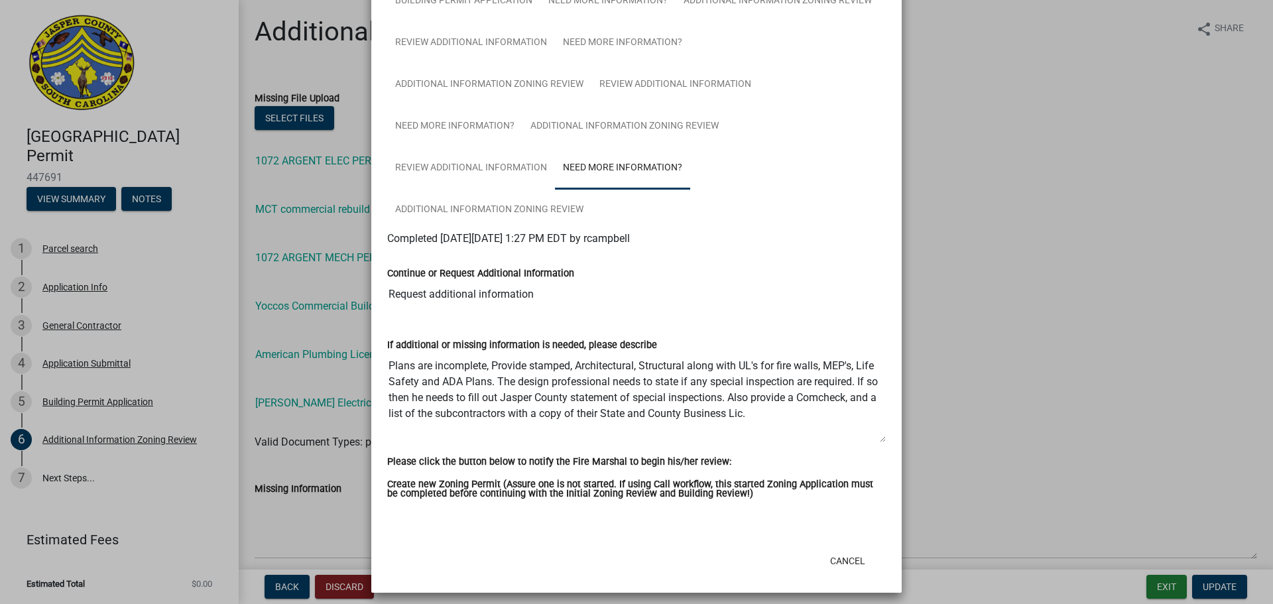
scroll to position [157, 0]
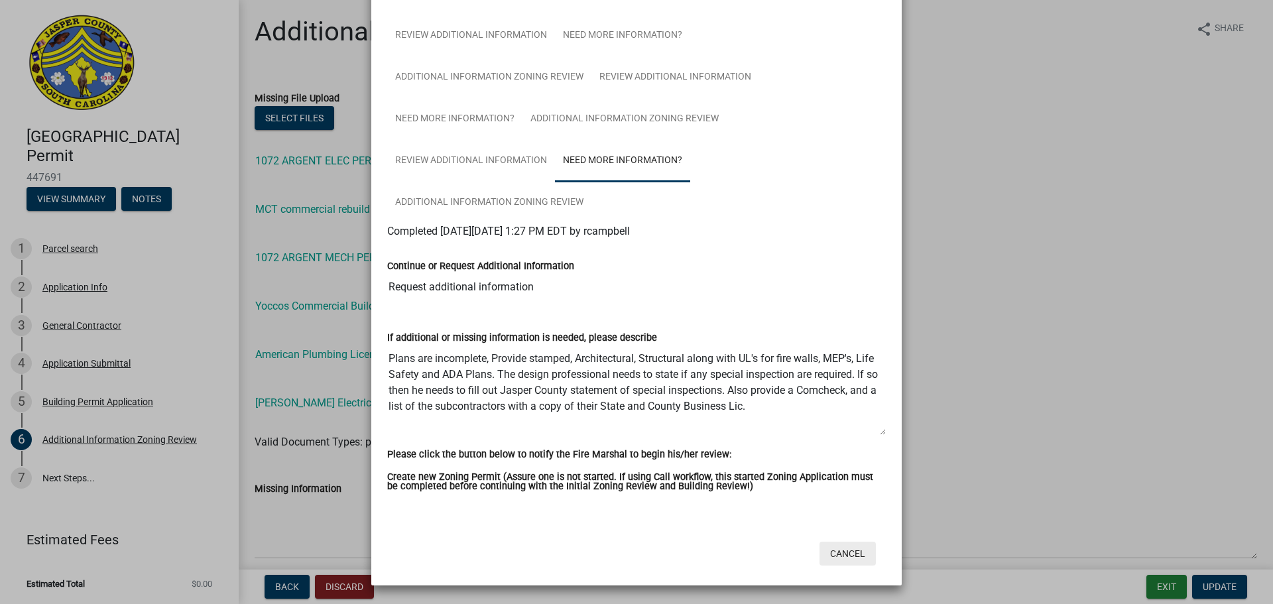
click at [858, 556] on button "Cancel" at bounding box center [847, 554] width 56 height 24
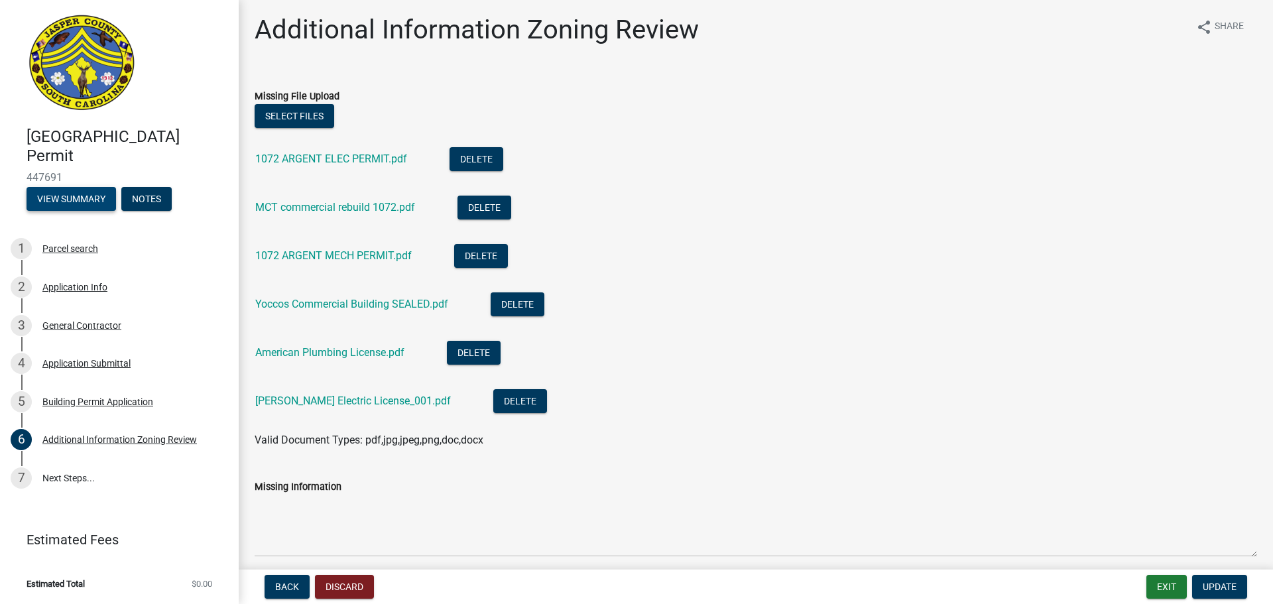
scroll to position [0, 0]
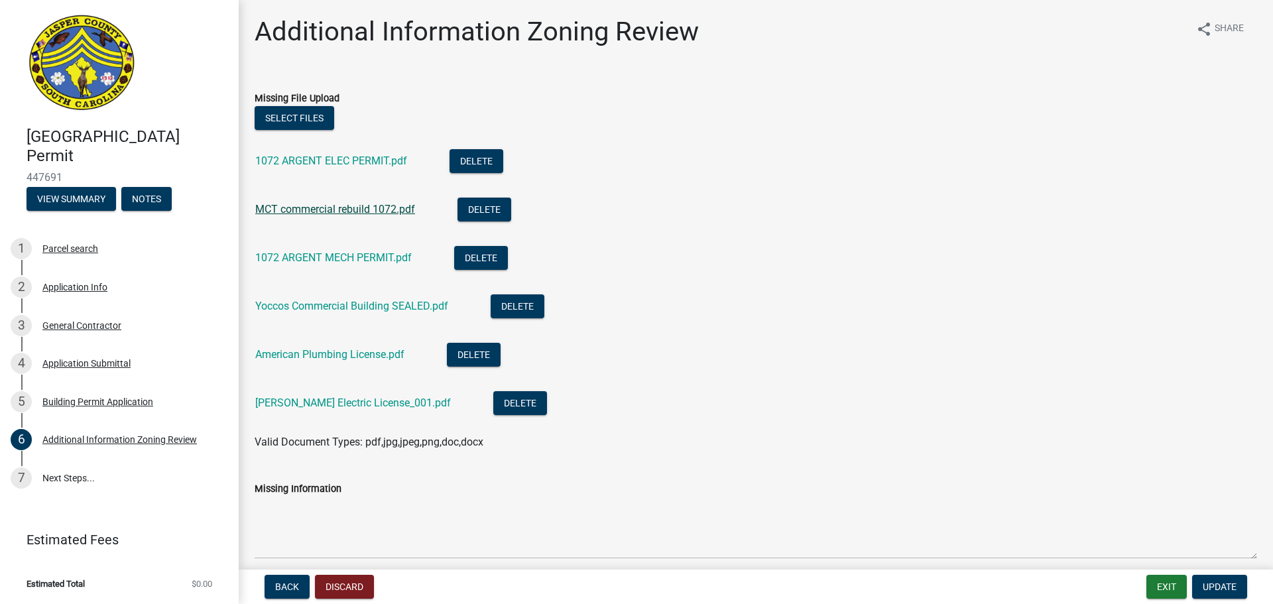
click at [351, 214] on link "MCT commercial rebuild 1072.pdf" at bounding box center [335, 209] width 160 height 13
click at [1009, 367] on li "American Plumbing License.pdf Delete" at bounding box center [756, 356] width 1002 height 48
